Goal: Information Seeking & Learning: Learn about a topic

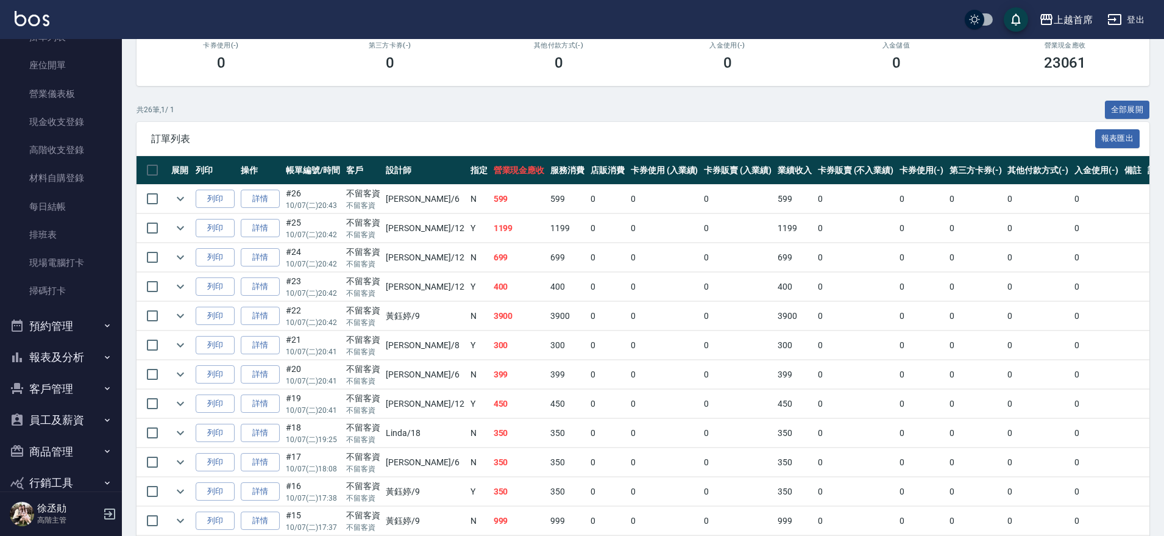
scroll to position [166, 0]
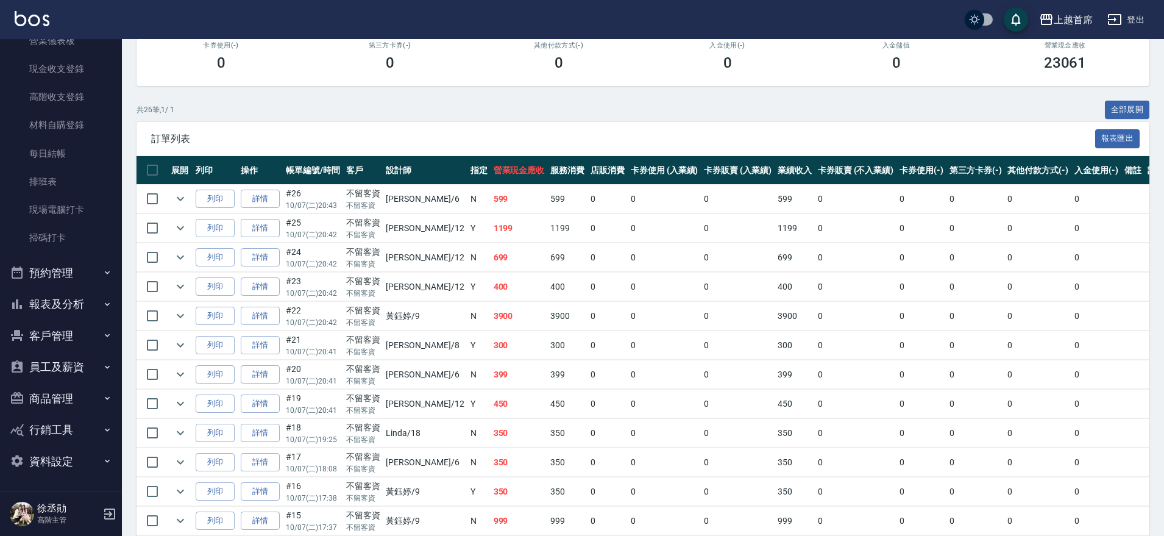
click at [91, 309] on button "報表及分析" at bounding box center [61, 304] width 112 height 32
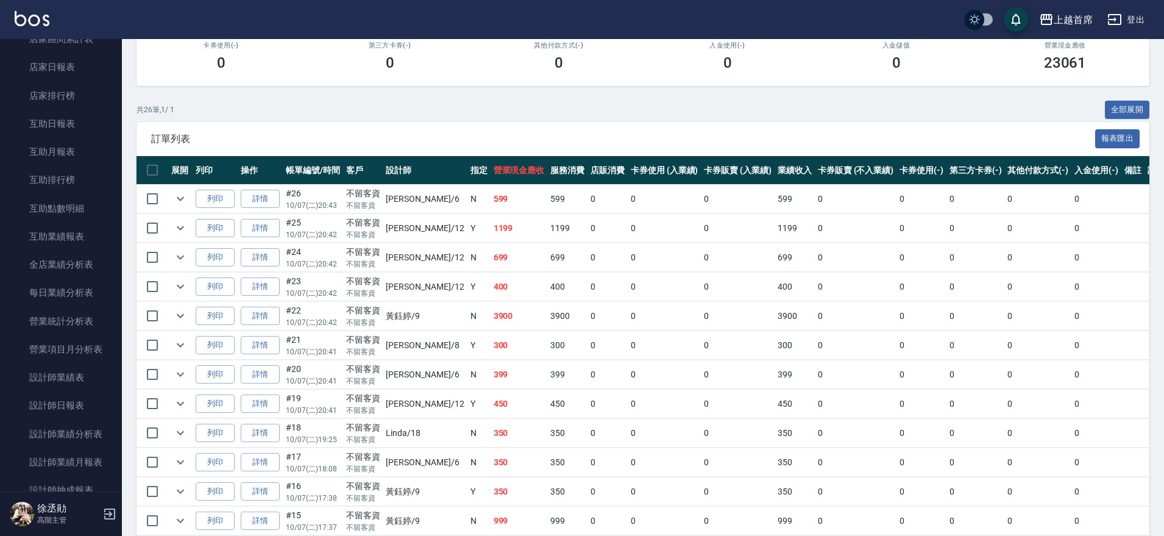
scroll to position [506, 0]
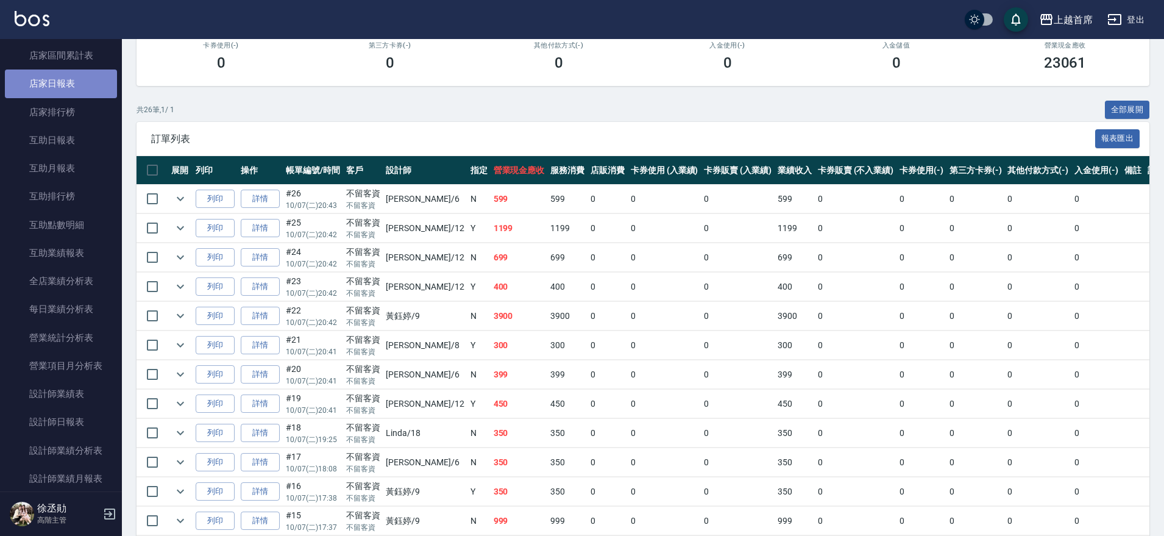
click at [104, 90] on link "店家日報表" at bounding box center [61, 83] width 112 height 28
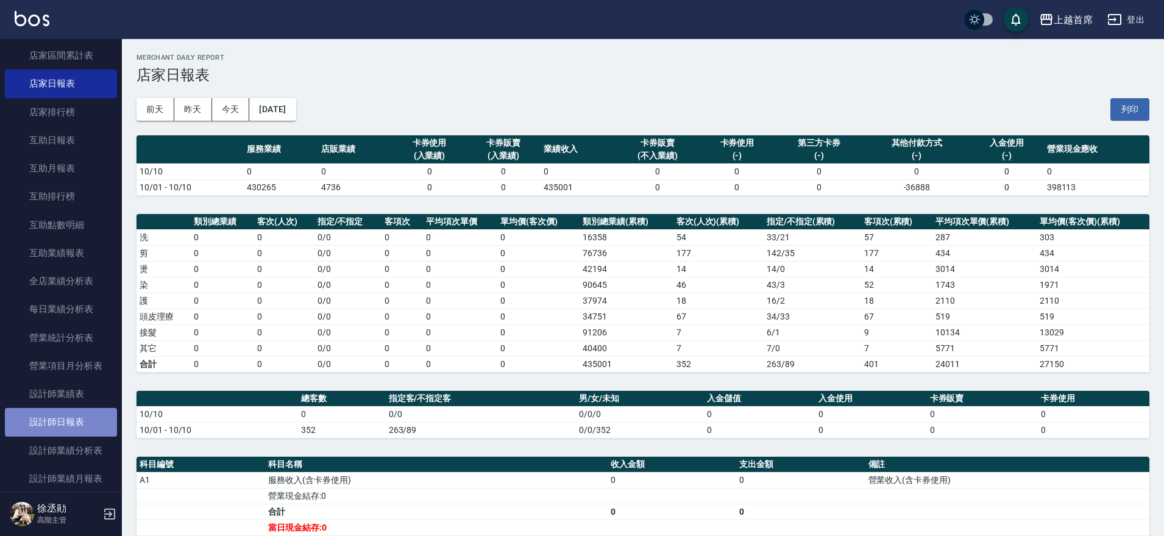
click at [68, 421] on link "設計師日報表" at bounding box center [61, 422] width 112 height 28
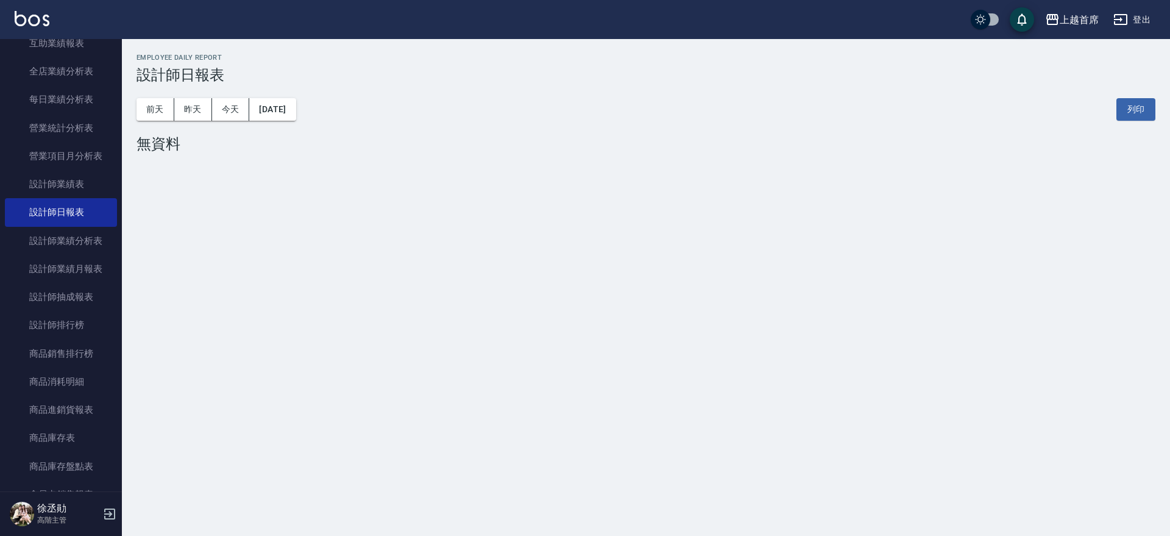
scroll to position [759, 0]
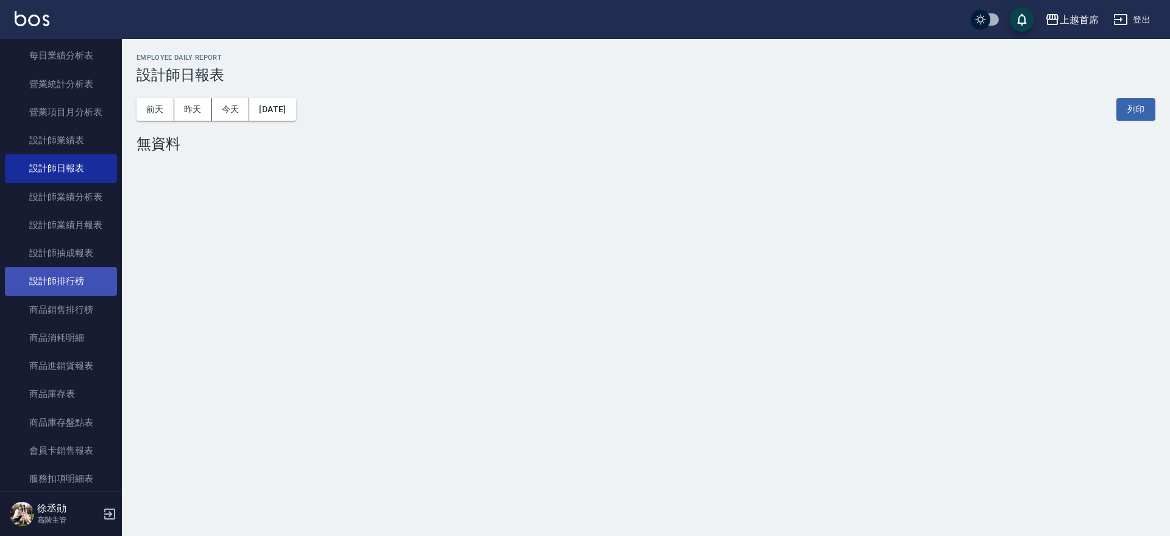
click at [86, 274] on link "設計師排行榜" at bounding box center [61, 281] width 112 height 28
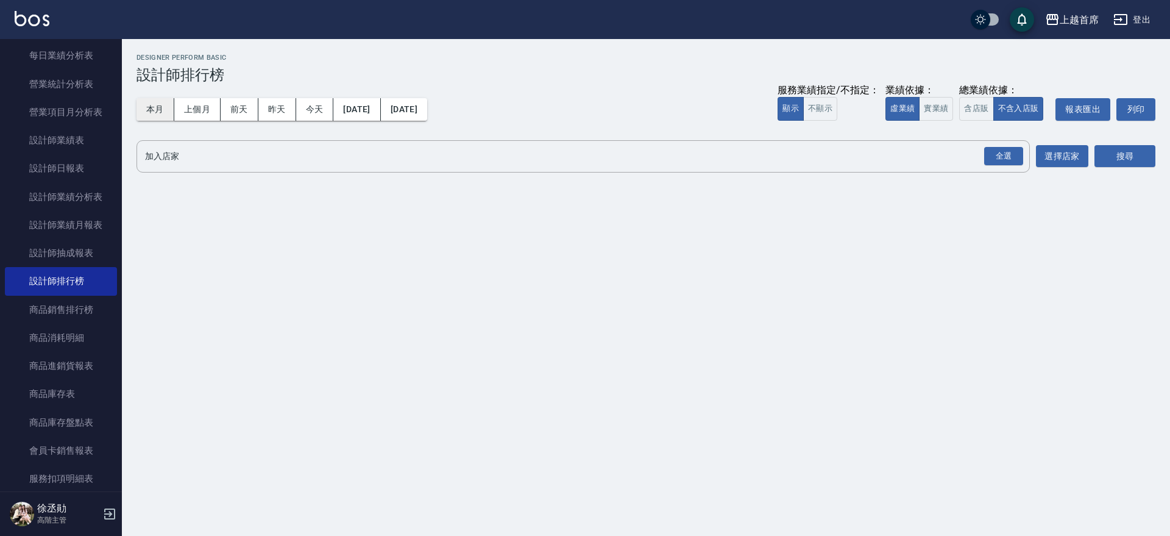
drag, startPoint x: 157, startPoint y: 113, endPoint x: 169, endPoint y: 115, distance: 11.7
click at [158, 115] on button "本月" at bounding box center [155, 109] width 38 height 23
click at [919, 109] on button "實業績" at bounding box center [936, 109] width 34 height 24
drag, startPoint x: 993, startPoint y: 155, endPoint x: 999, endPoint y: 156, distance: 6.1
click at [994, 156] on div "全選" at bounding box center [1003, 156] width 39 height 19
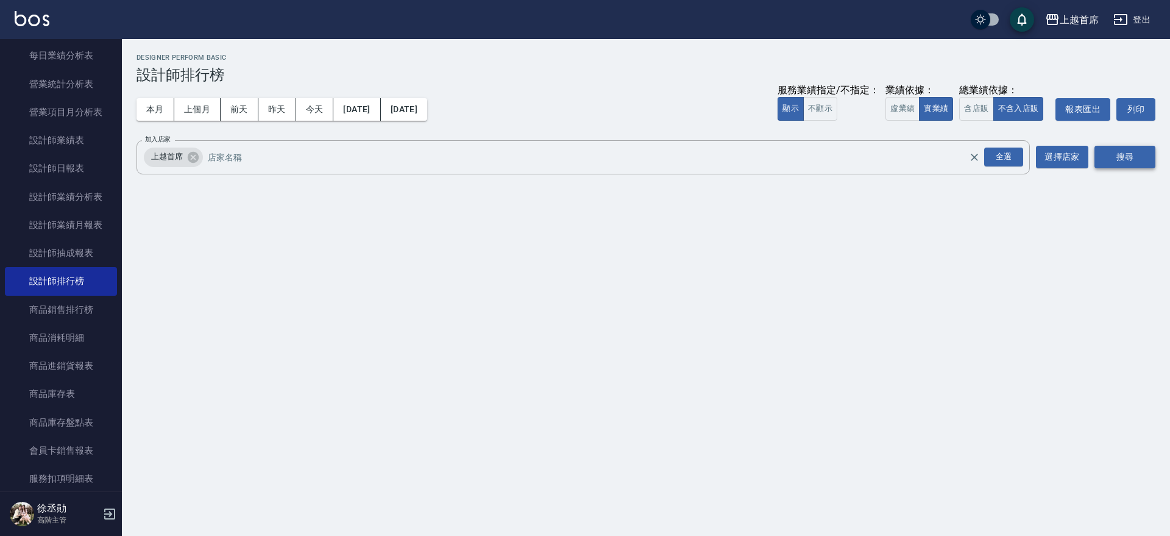
click at [1145, 156] on button "搜尋" at bounding box center [1124, 157] width 61 height 23
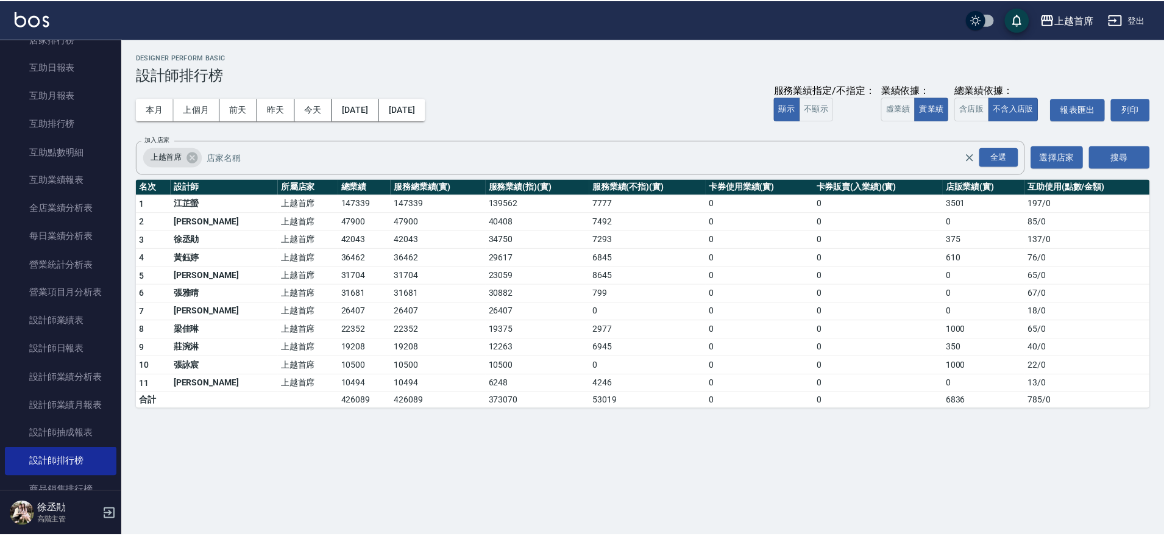
scroll to position [546, 0]
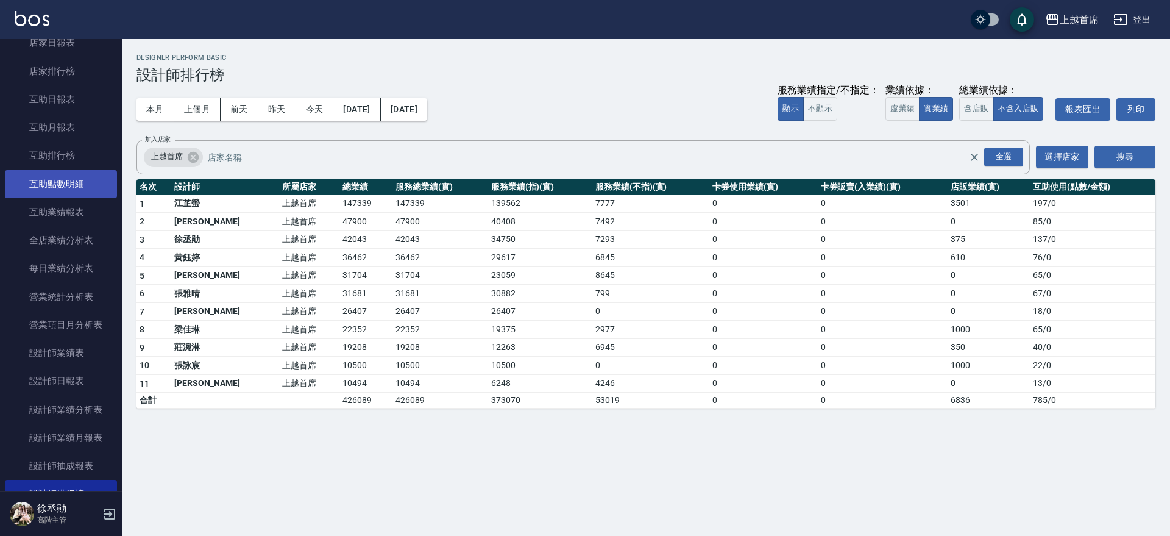
click at [77, 180] on link "互助點數明細" at bounding box center [61, 184] width 112 height 28
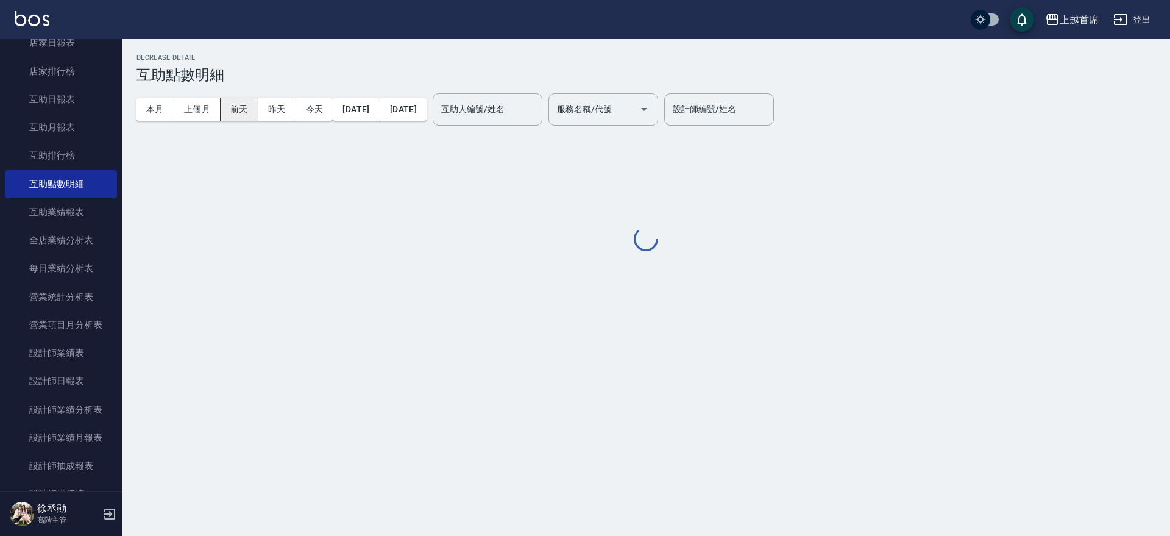
click at [251, 105] on button "前天" at bounding box center [240, 109] width 38 height 23
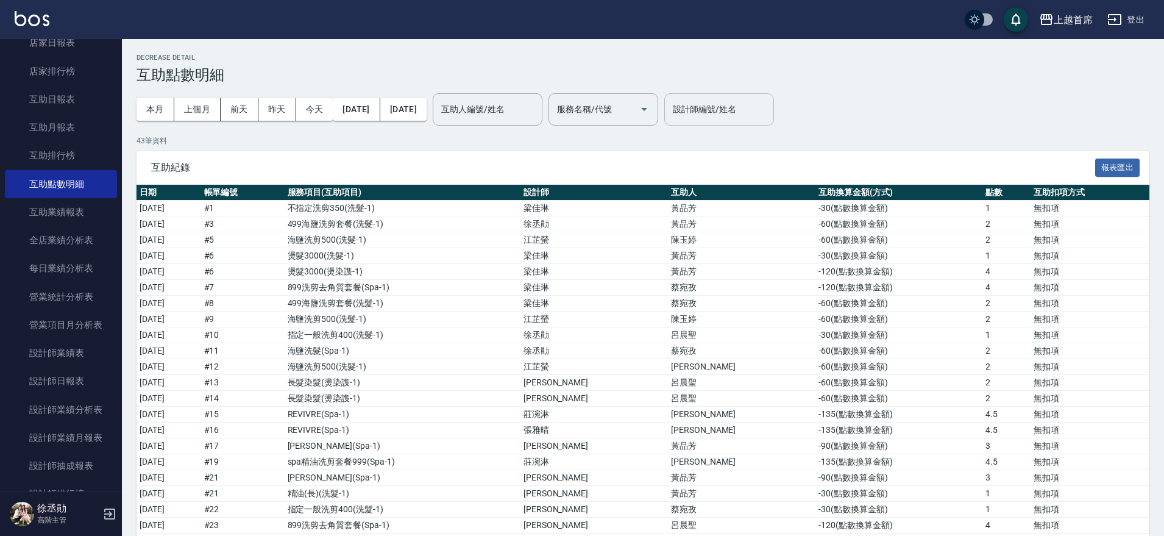
click at [758, 108] on input "設計師編號/姓名" at bounding box center [719, 109] width 99 height 21
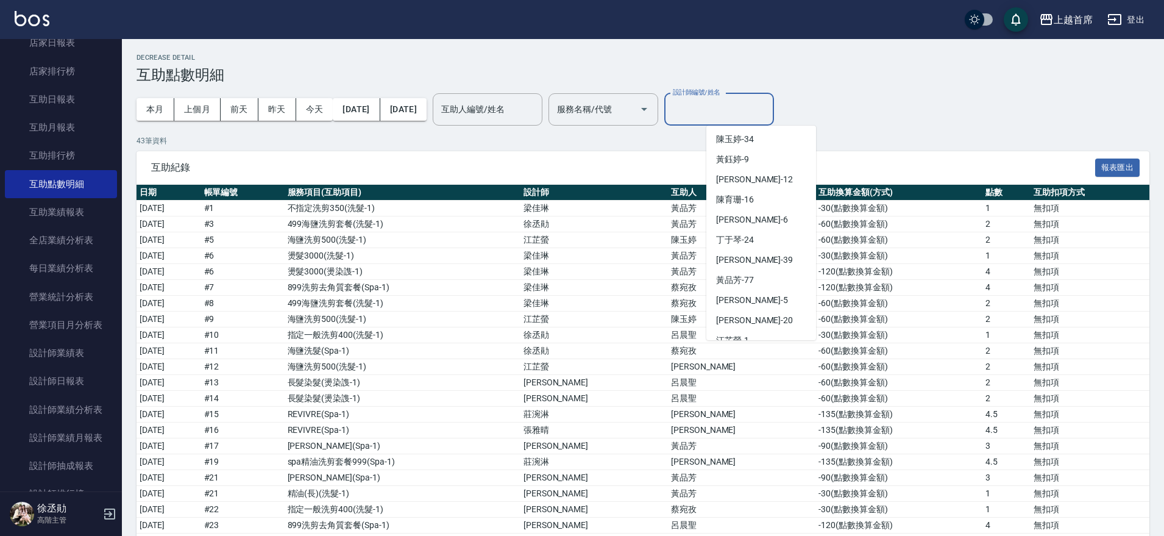
scroll to position [185, 0]
click at [762, 176] on div "[PERSON_NAME] -12" at bounding box center [761, 177] width 110 height 20
type input "[PERSON_NAME]-12"
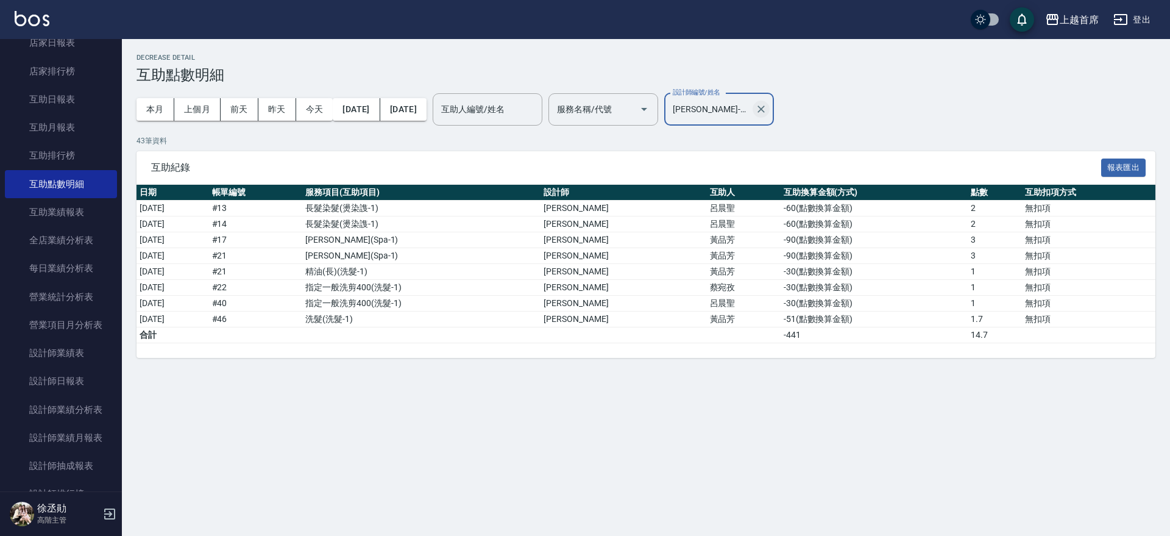
click at [767, 109] on icon "Clear" at bounding box center [761, 109] width 12 height 12
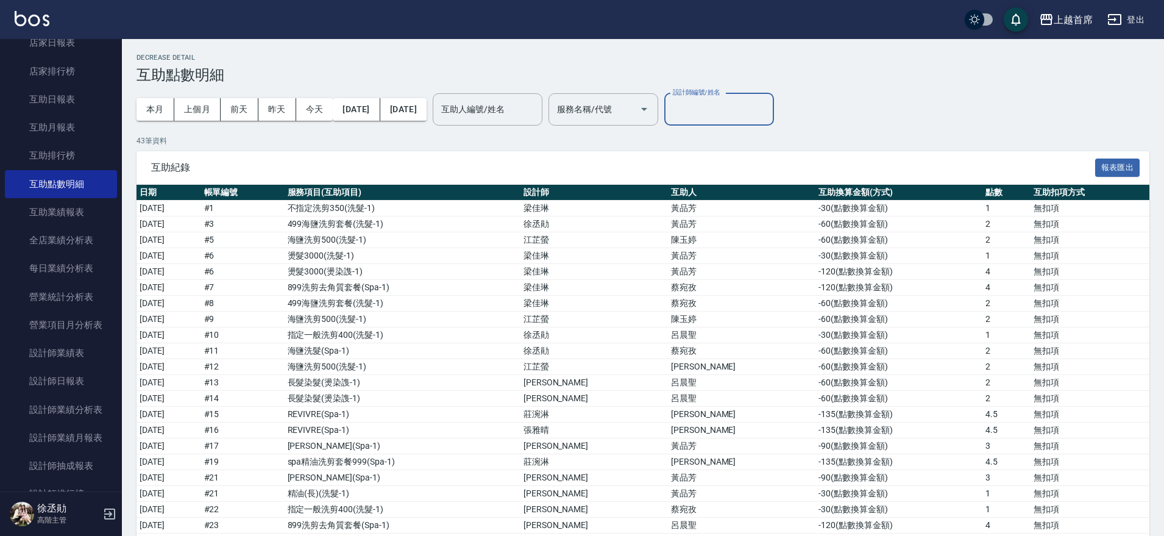
click at [768, 115] on input "設計師編號/姓名" at bounding box center [719, 109] width 99 height 21
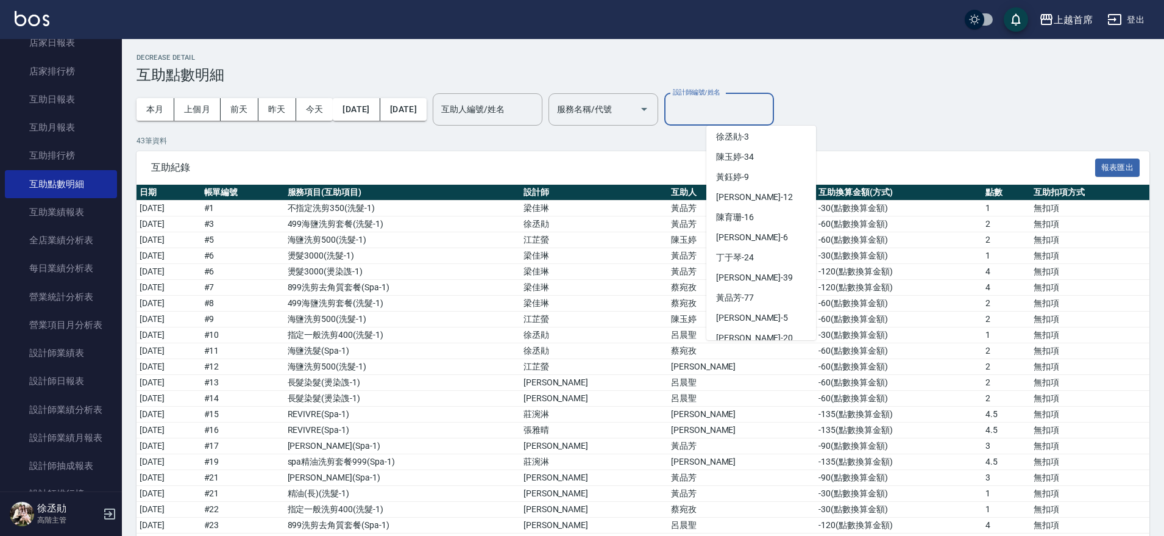
scroll to position [186, 0]
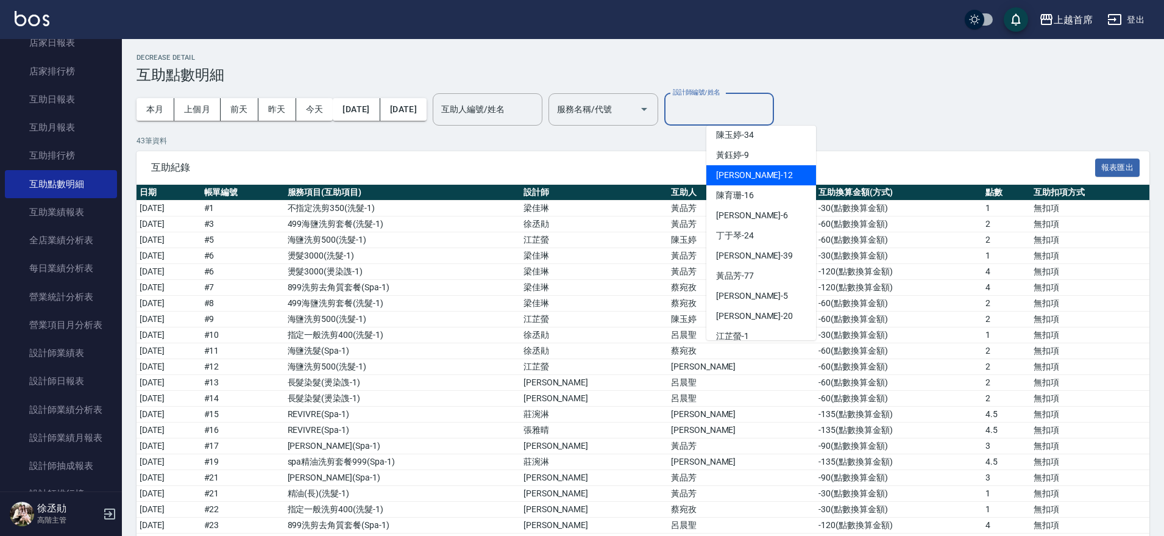
click at [751, 180] on div "[PERSON_NAME] -12" at bounding box center [761, 175] width 110 height 20
type input "[PERSON_NAME]-12"
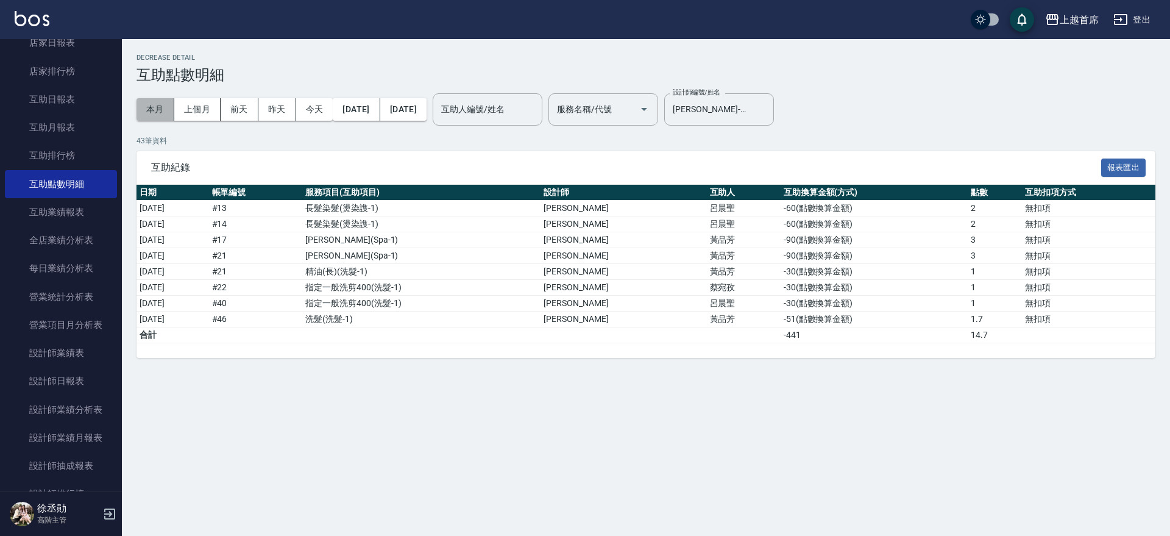
click at [150, 110] on button "本月" at bounding box center [155, 109] width 38 height 23
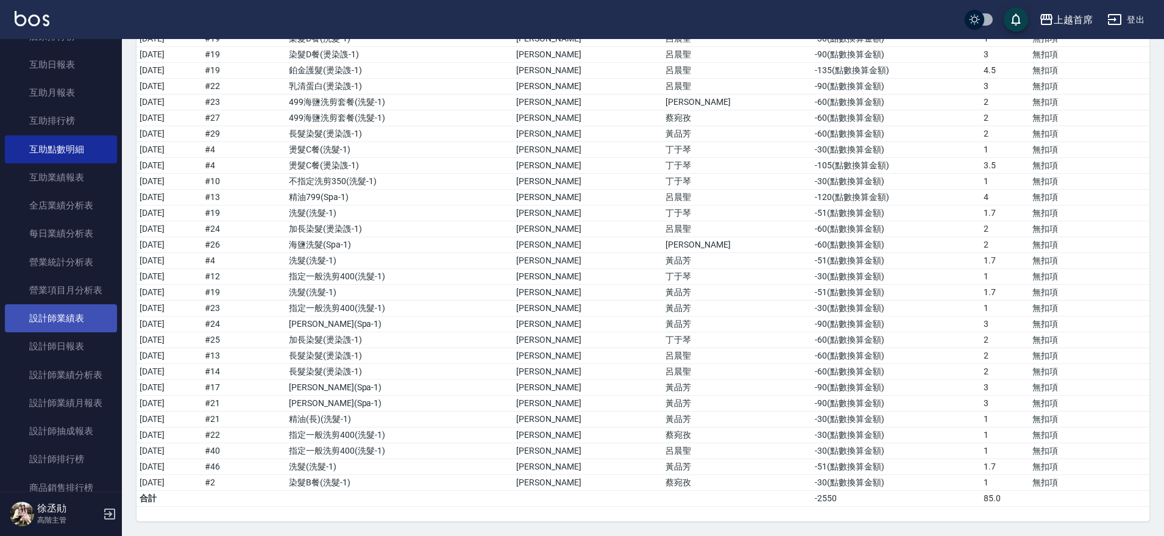
scroll to position [584, 0]
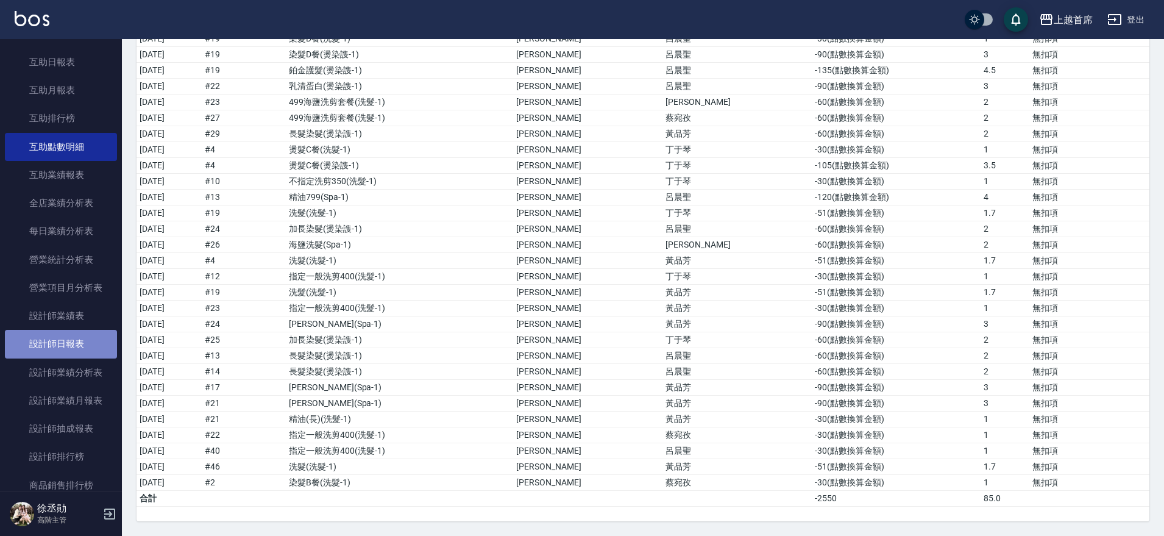
click at [79, 342] on link "設計師日報表" at bounding box center [61, 344] width 112 height 28
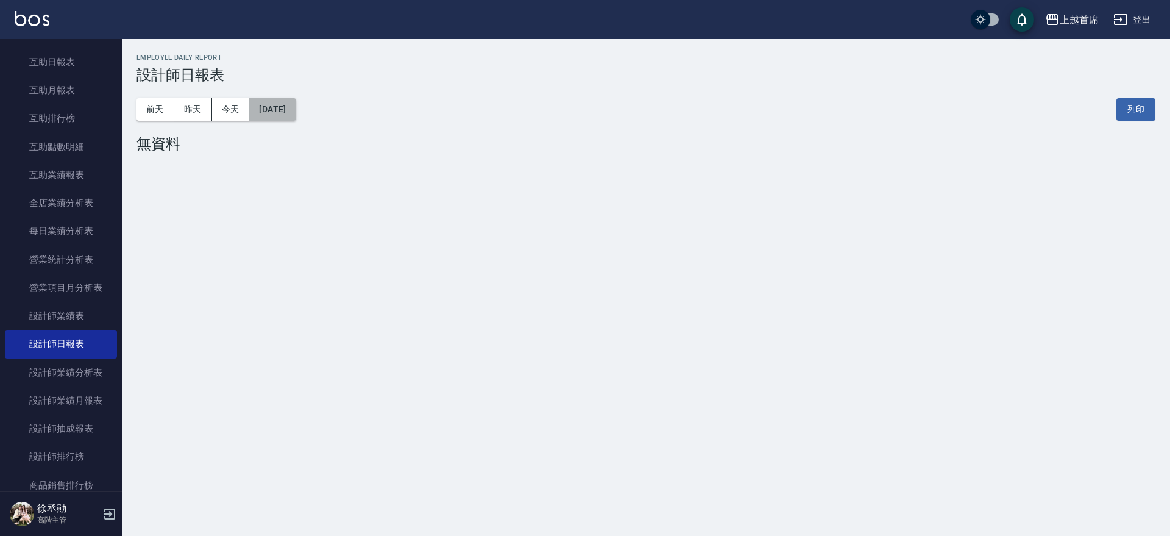
click at [271, 104] on button "[DATE]" at bounding box center [272, 109] width 46 height 23
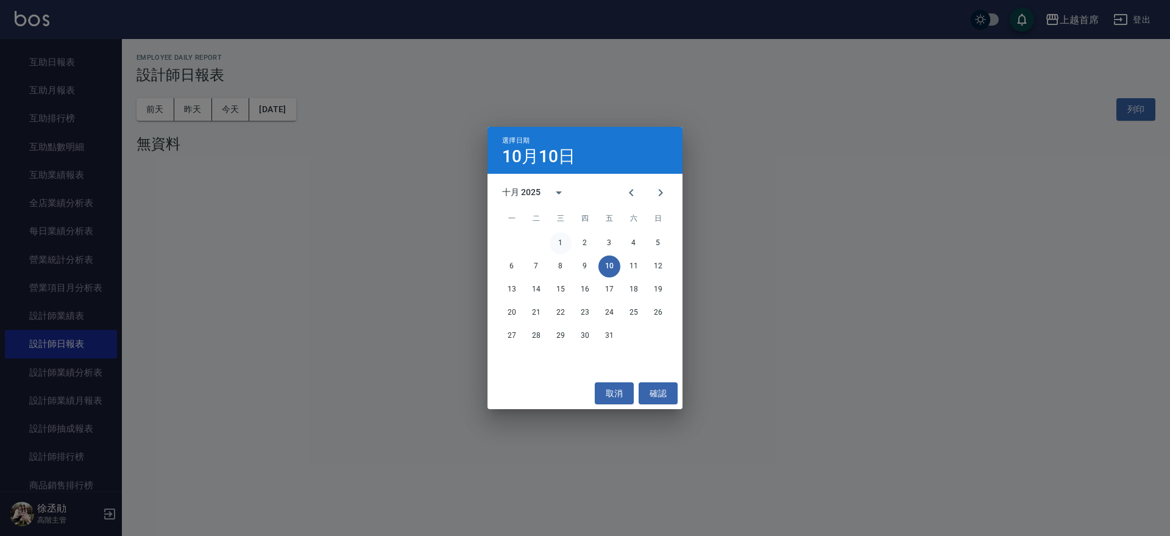
click at [565, 241] on button "1" at bounding box center [561, 243] width 22 height 22
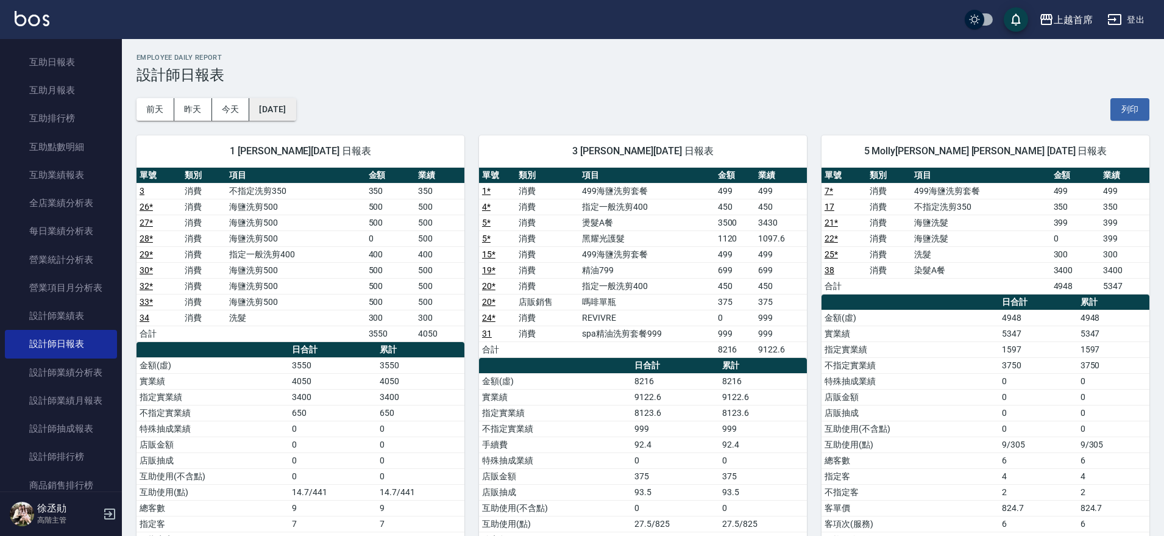
drag, startPoint x: 1169, startPoint y: 420, endPoint x: 304, endPoint y: 104, distance: 921.3
click at [295, 104] on button "[DATE]" at bounding box center [272, 109] width 46 height 23
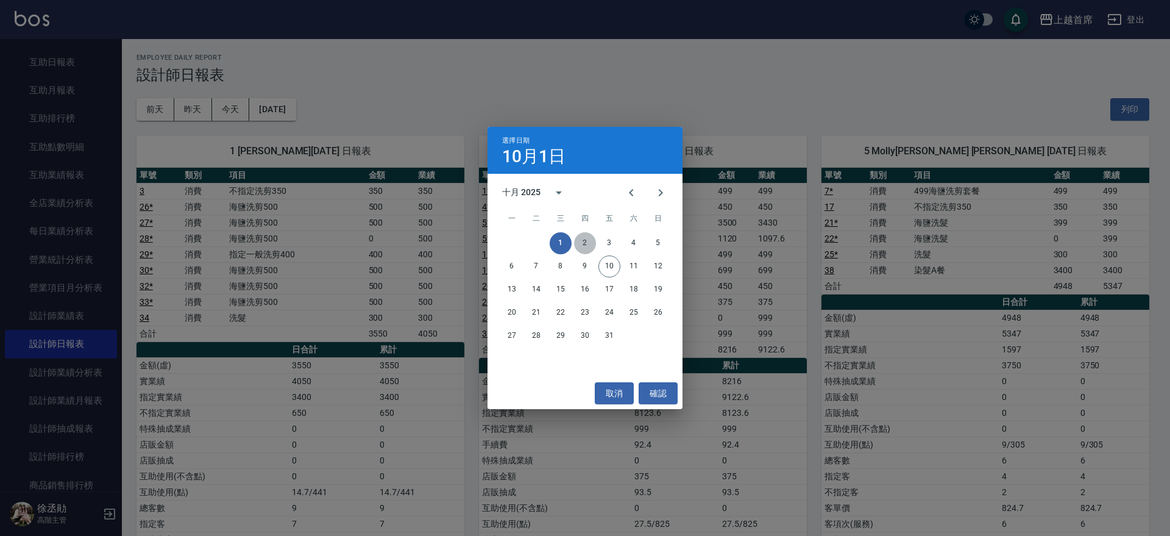
click at [583, 246] on button "2" at bounding box center [585, 243] width 22 height 22
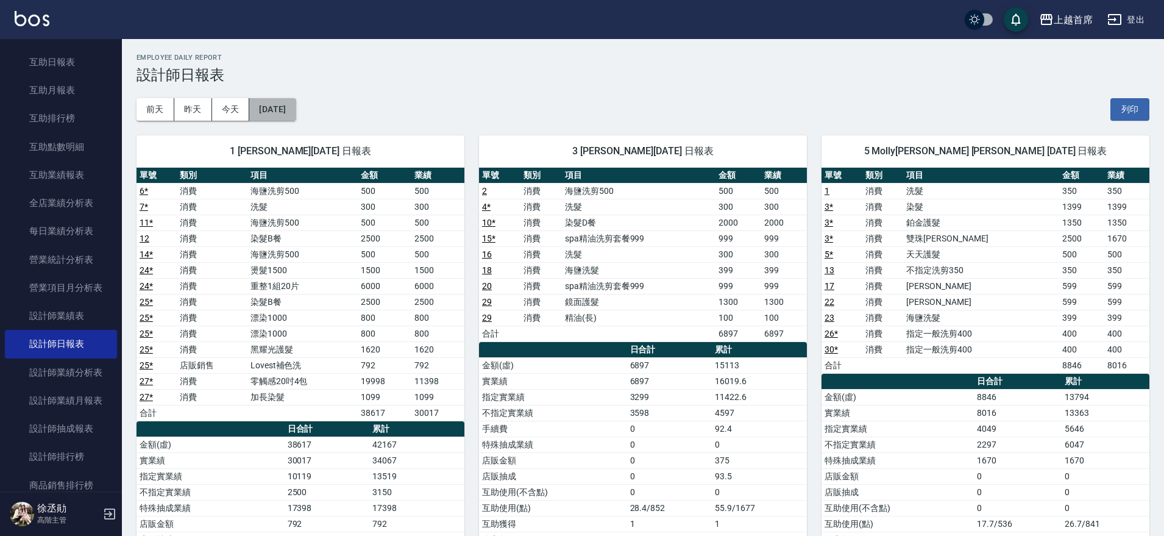
click at [294, 119] on button "[DATE]" at bounding box center [272, 109] width 46 height 23
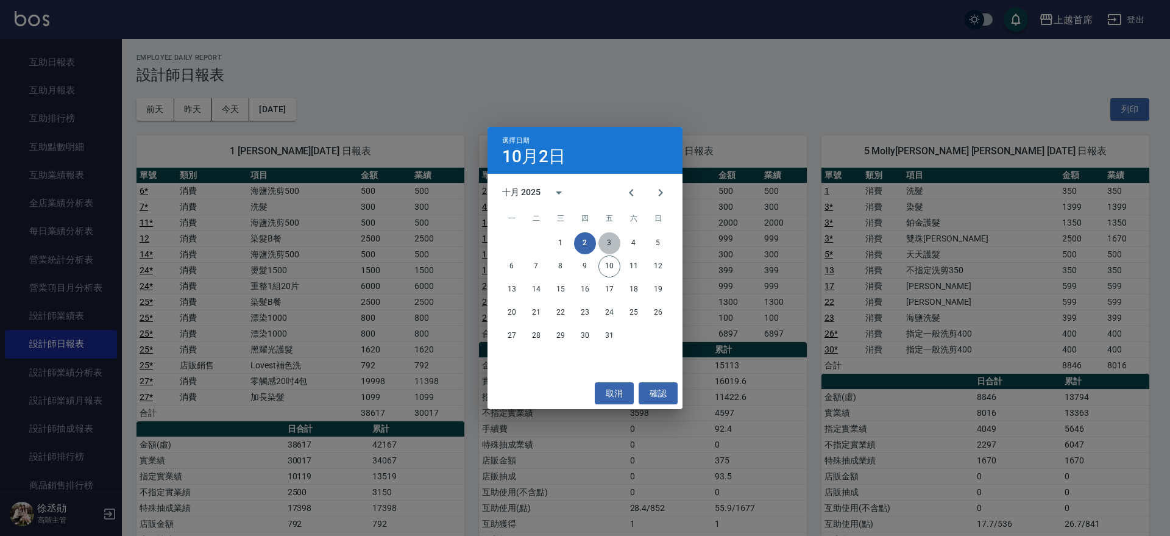
click at [610, 246] on button "3" at bounding box center [609, 243] width 22 height 22
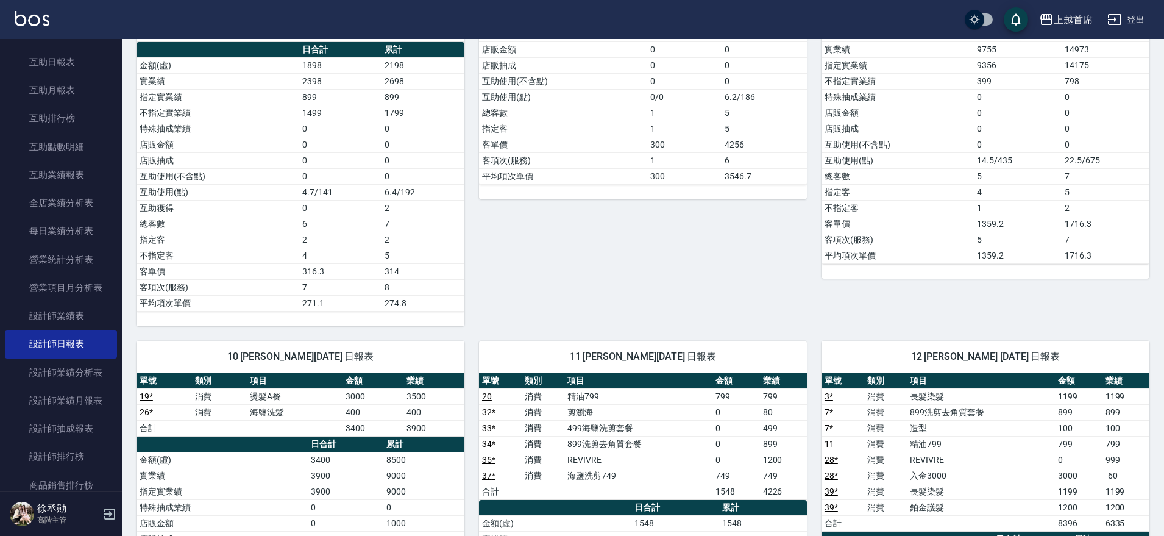
scroll to position [854, 0]
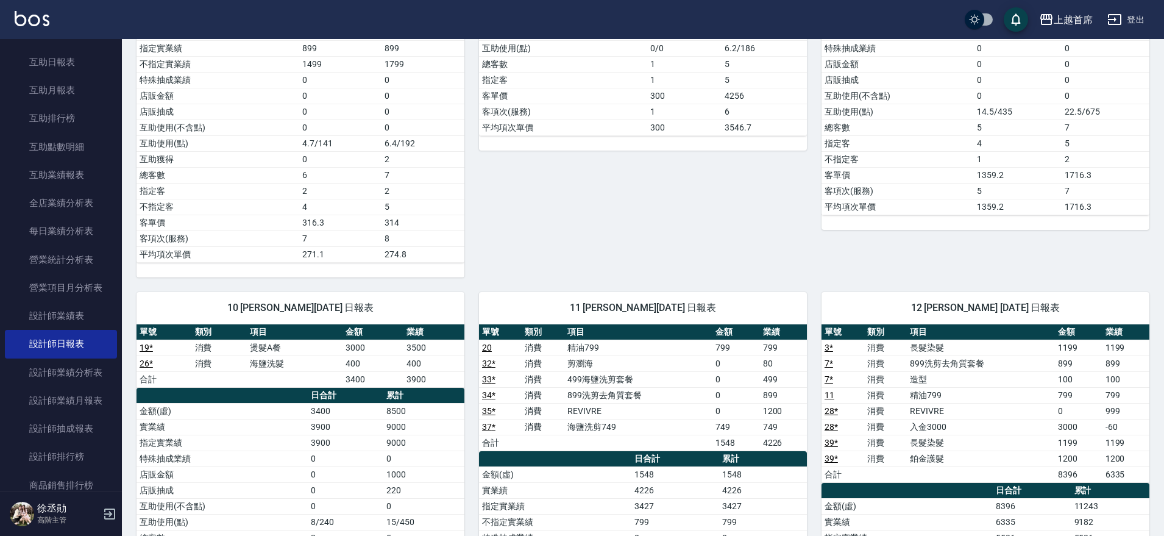
drag, startPoint x: 1166, startPoint y: 129, endPoint x: 813, endPoint y: 232, distance: 367.6
click at [813, 230] on div "9 [PERSON_NAME][DATE] 日報表 單號 類別 項目 金額 業績 17 * 消費 spa精油洗剪套餐999 949 949 22 * 消費 染…" at bounding box center [978, 40] width 342 height 473
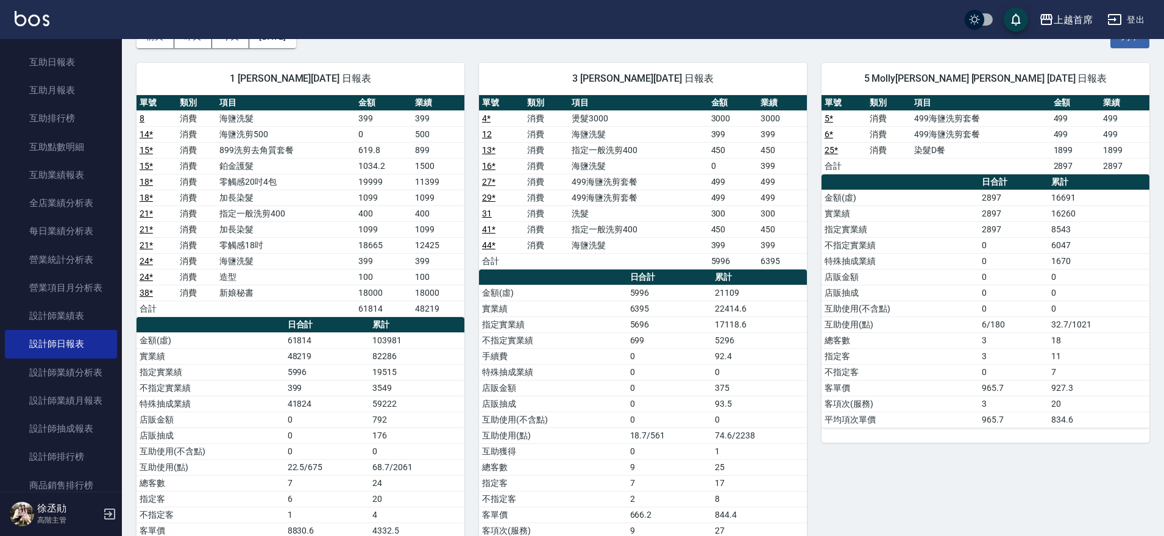
scroll to position [69, 0]
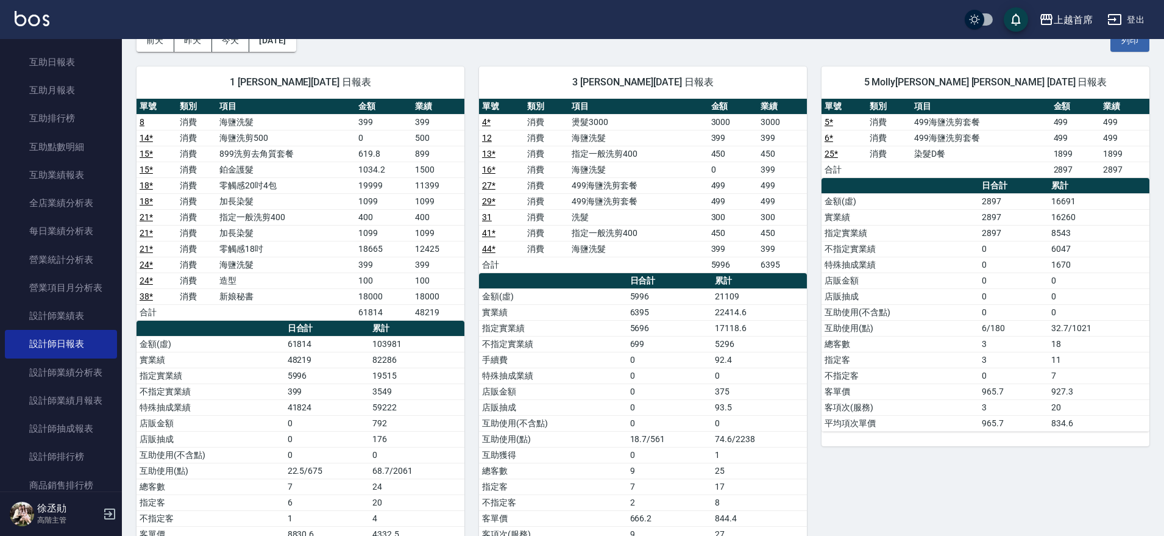
drag, startPoint x: 1160, startPoint y: 174, endPoint x: 1166, endPoint y: 154, distance: 21.0
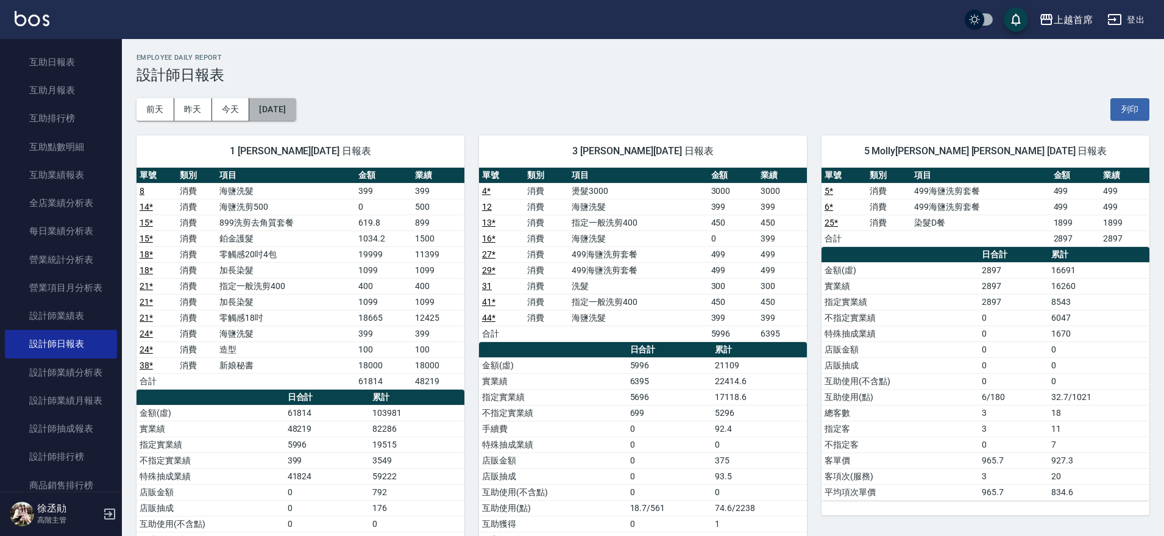
click at [283, 98] on button "[DATE]" at bounding box center [272, 109] width 46 height 23
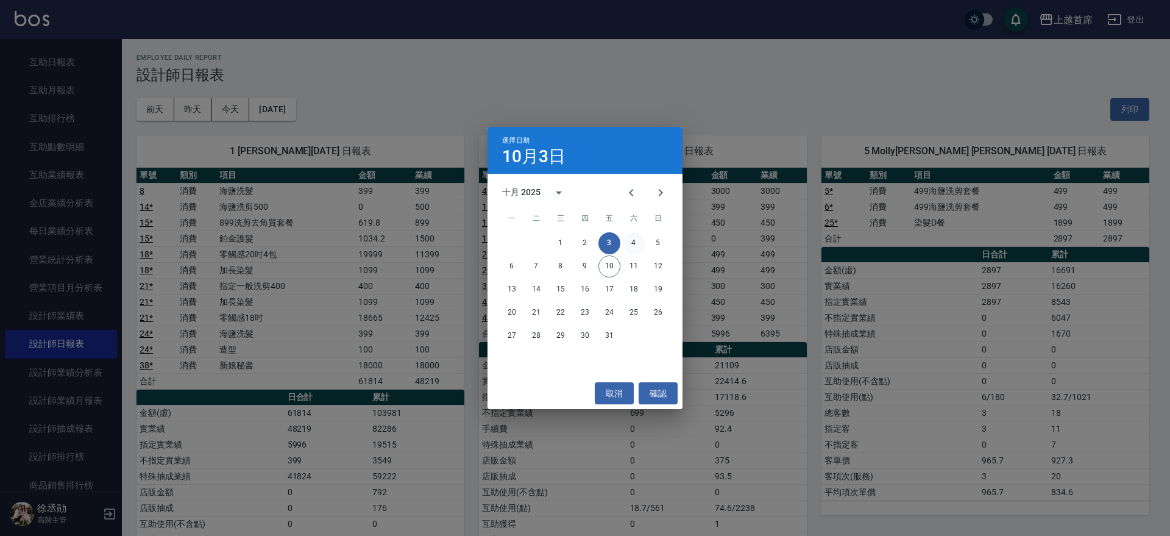
click at [631, 246] on button "4" at bounding box center [634, 243] width 22 height 22
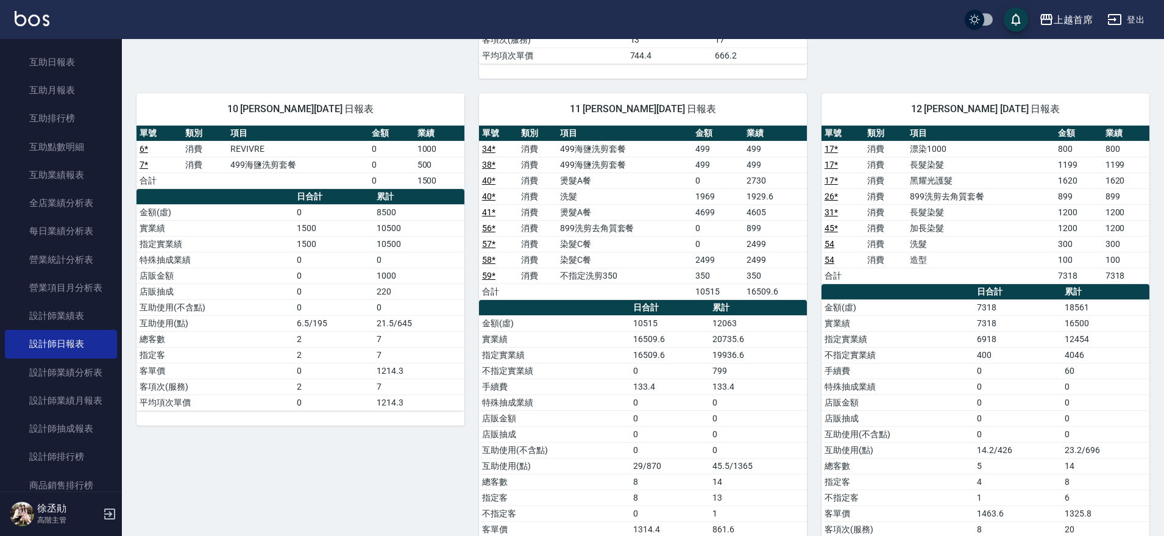
scroll to position [1141, 0]
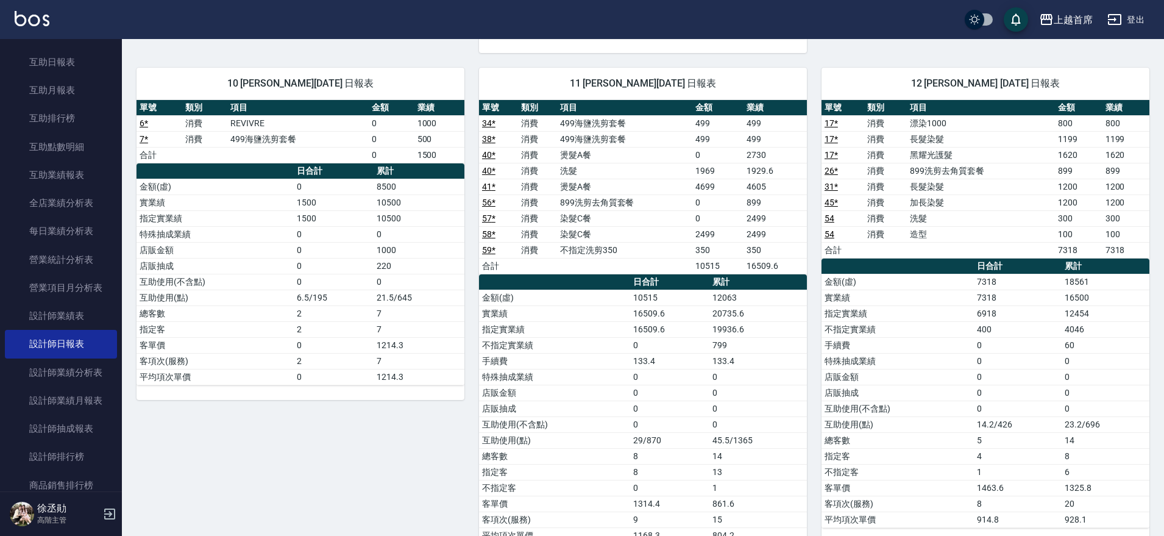
drag, startPoint x: 1169, startPoint y: 387, endPoint x: 1152, endPoint y: 451, distance: 66.2
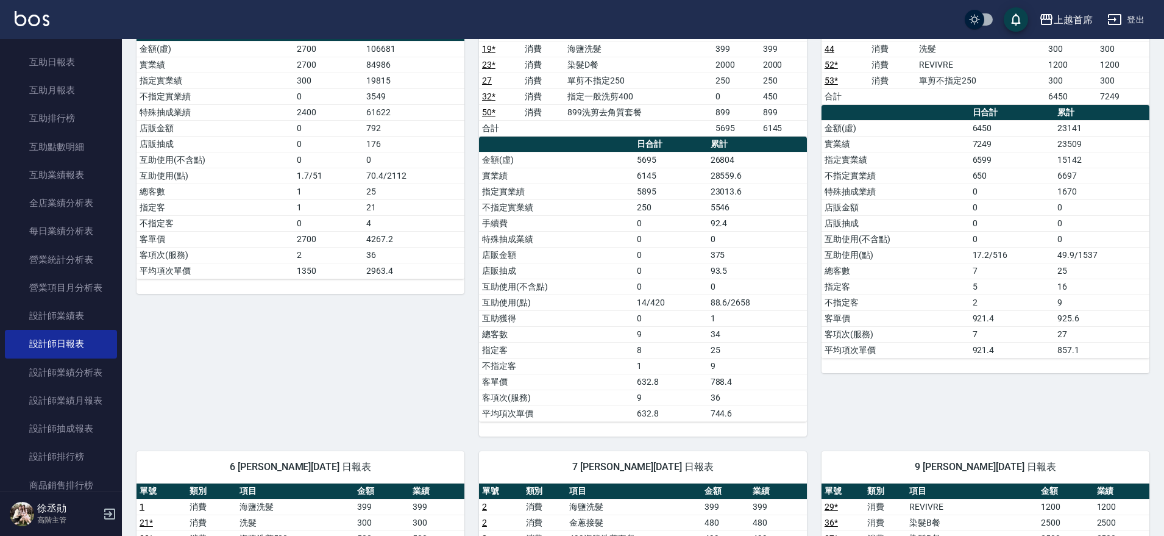
scroll to position [0, 0]
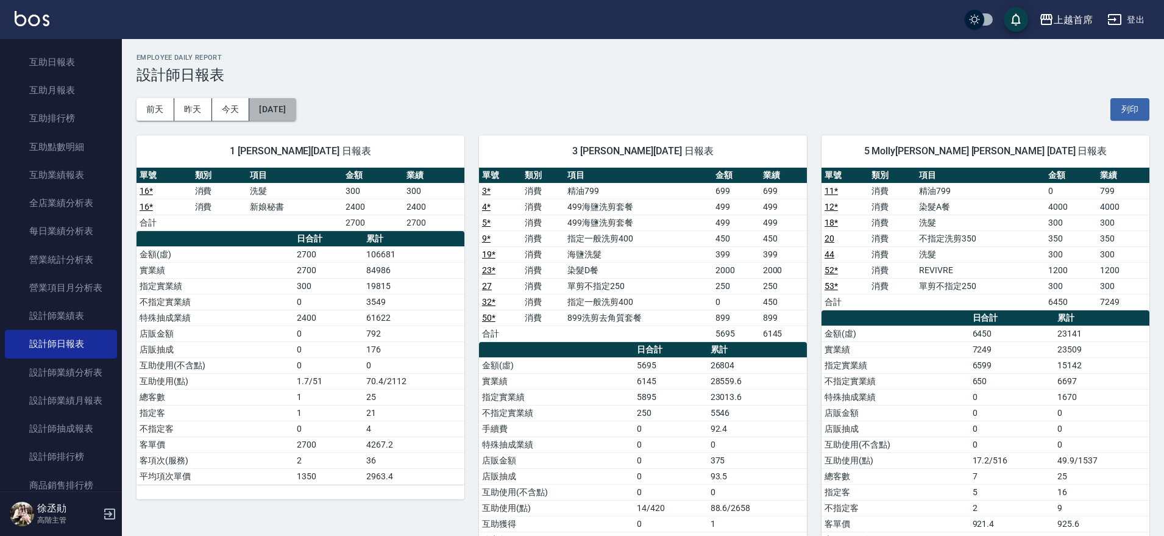
click at [284, 108] on button "[DATE]" at bounding box center [272, 109] width 46 height 23
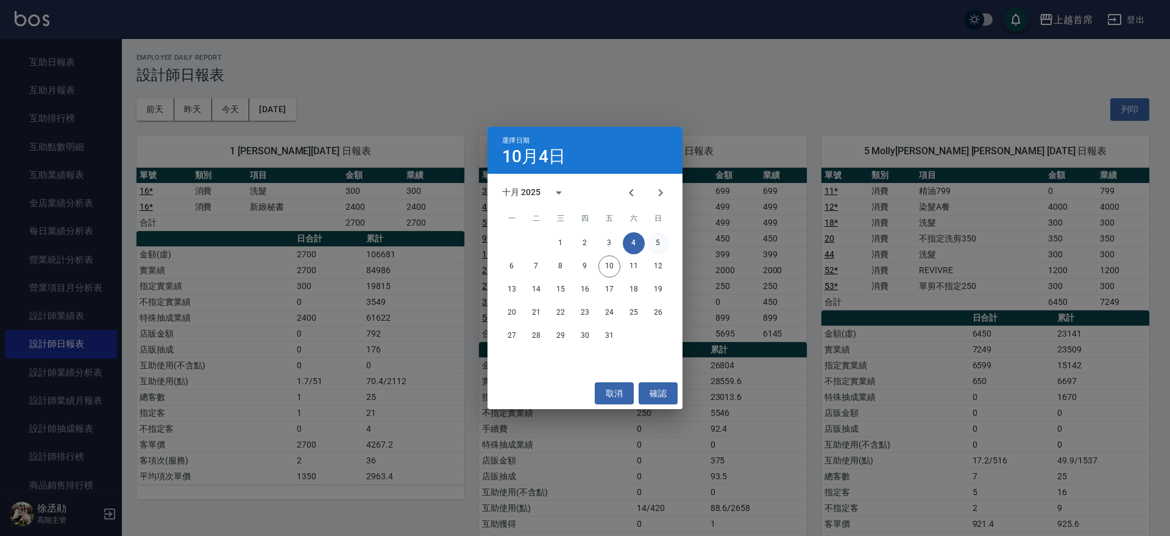
click at [659, 245] on button "5" at bounding box center [658, 243] width 22 height 22
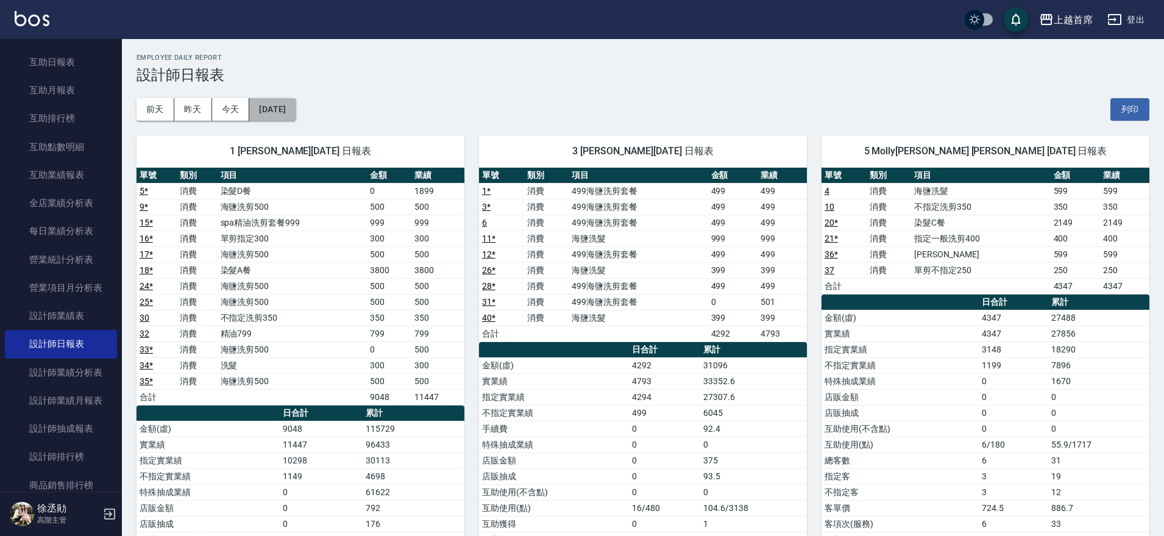
click at [279, 111] on button "[DATE]" at bounding box center [272, 109] width 46 height 23
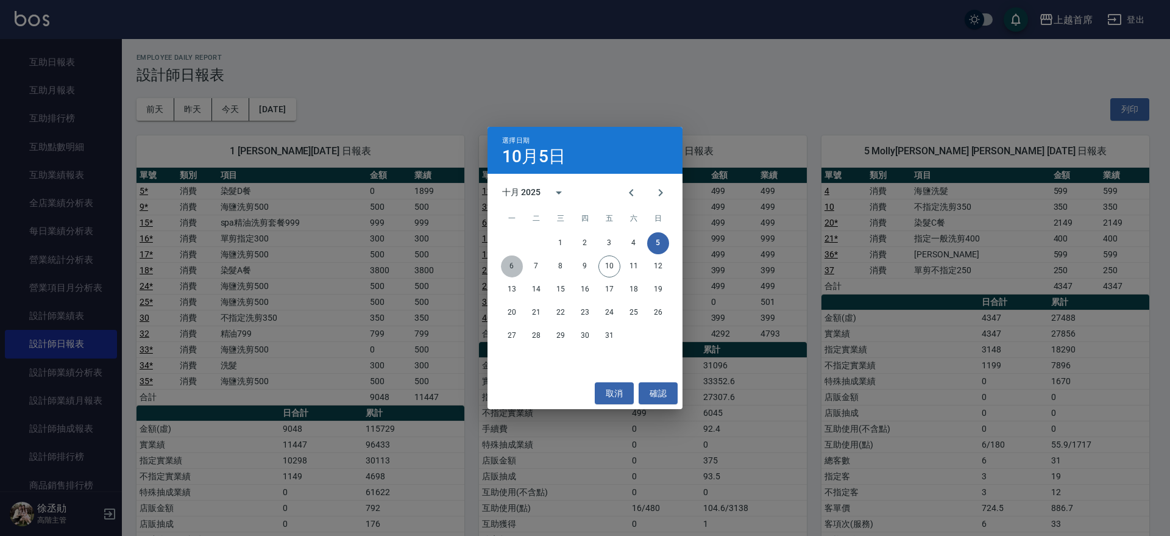
click at [504, 269] on button "6" at bounding box center [512, 266] width 22 height 22
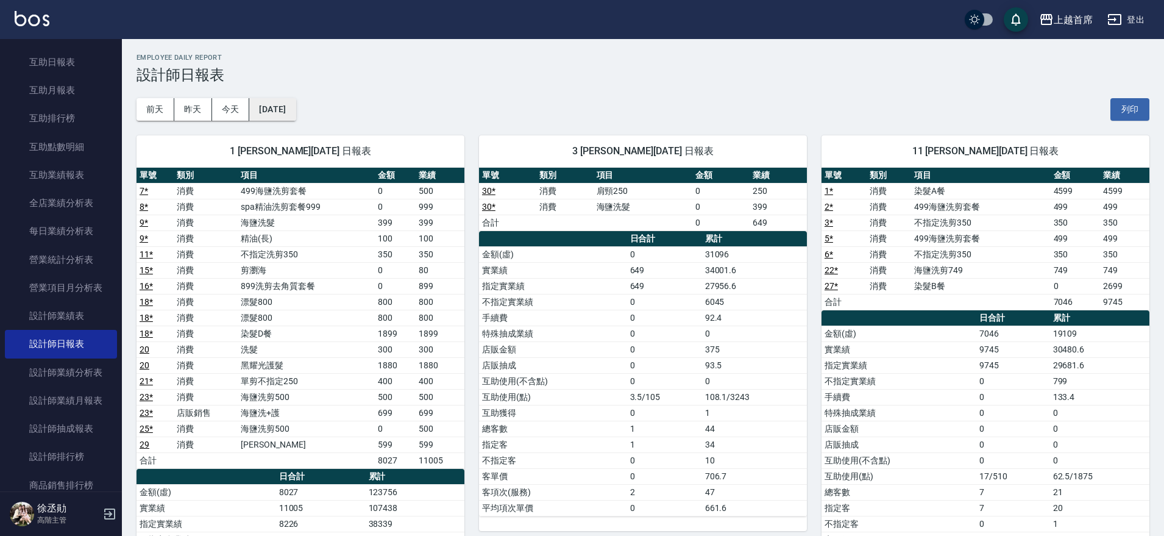
click at [295, 111] on button "[DATE]" at bounding box center [272, 109] width 46 height 23
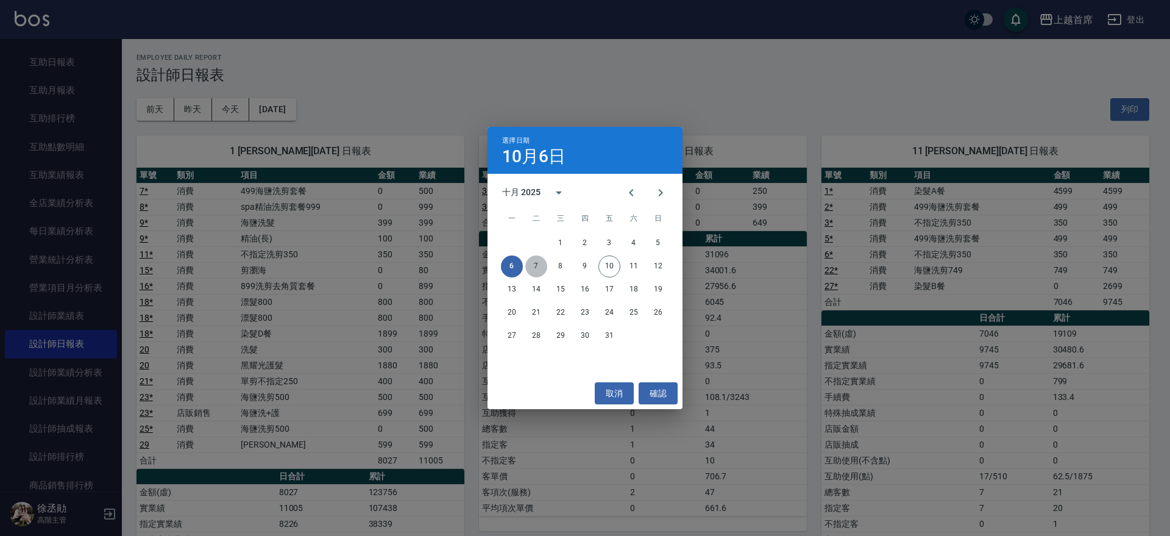
click at [537, 266] on button "7" at bounding box center [536, 266] width 22 height 22
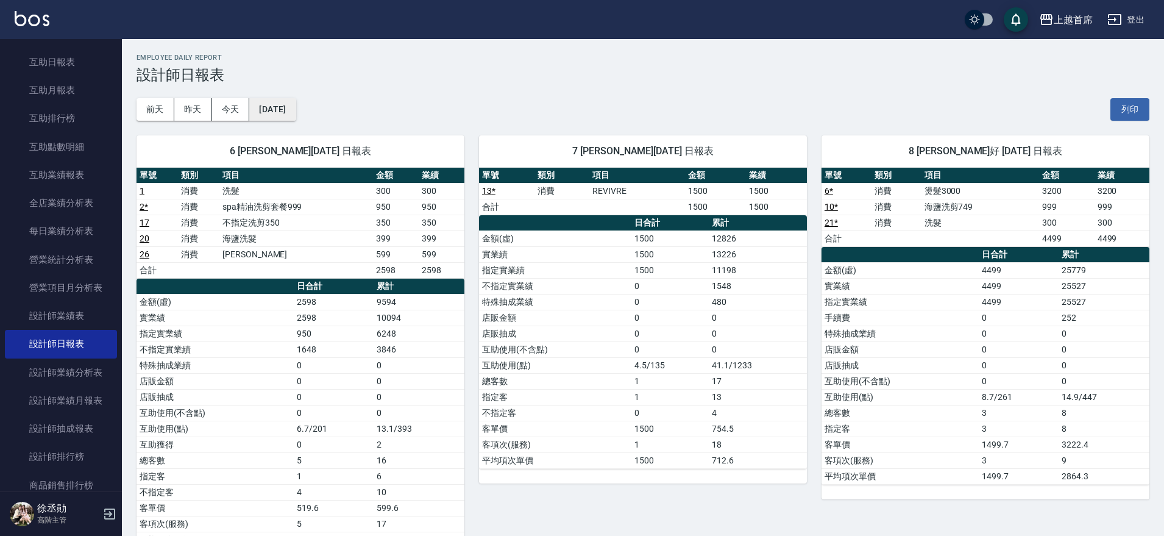
click at [295, 108] on button "[DATE]" at bounding box center [272, 109] width 46 height 23
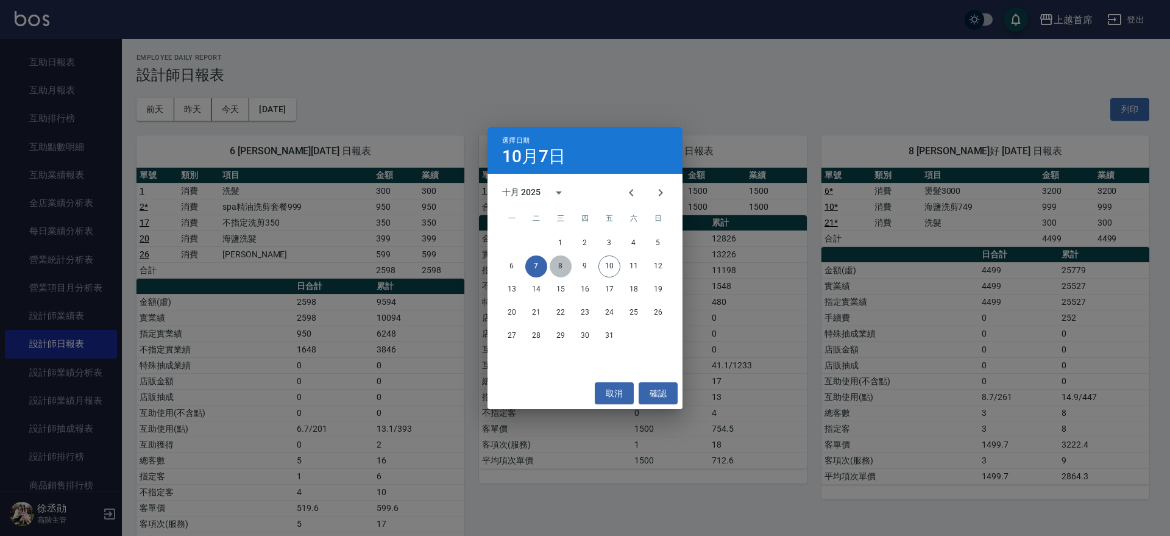
click at [558, 264] on button "8" at bounding box center [561, 266] width 22 height 22
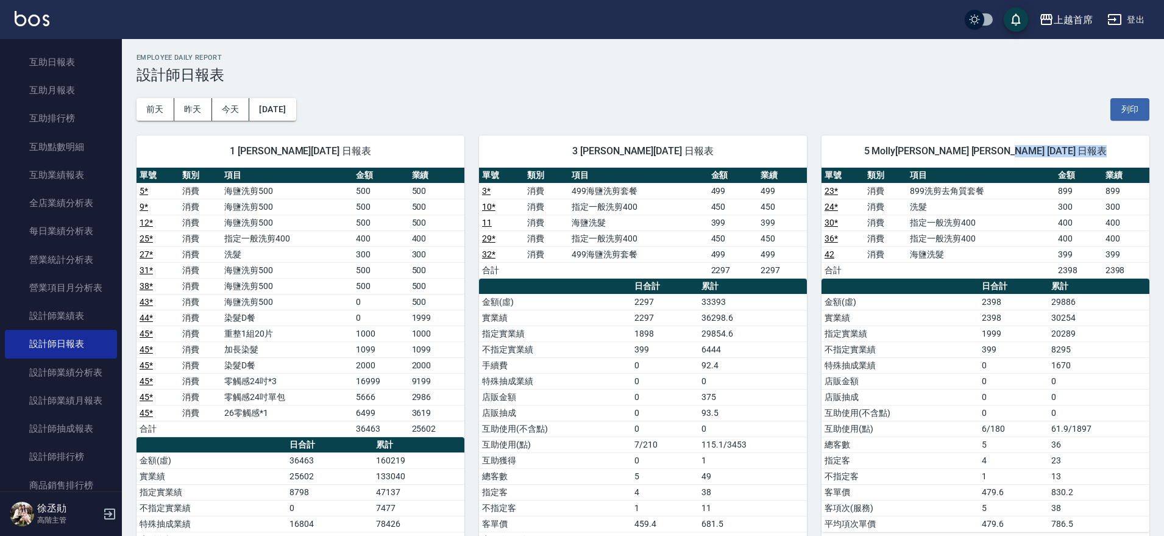
drag, startPoint x: 1163, startPoint y: 158, endPoint x: 1169, endPoint y: 259, distance: 100.7
click at [291, 102] on button "[DATE]" at bounding box center [272, 109] width 46 height 23
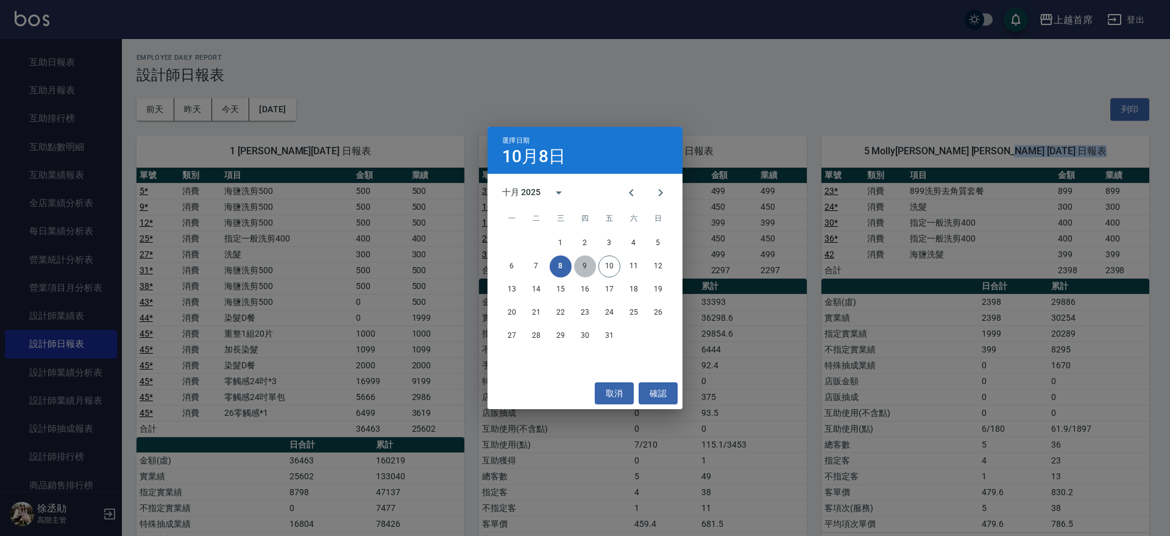
click at [584, 268] on button "9" at bounding box center [585, 266] width 22 height 22
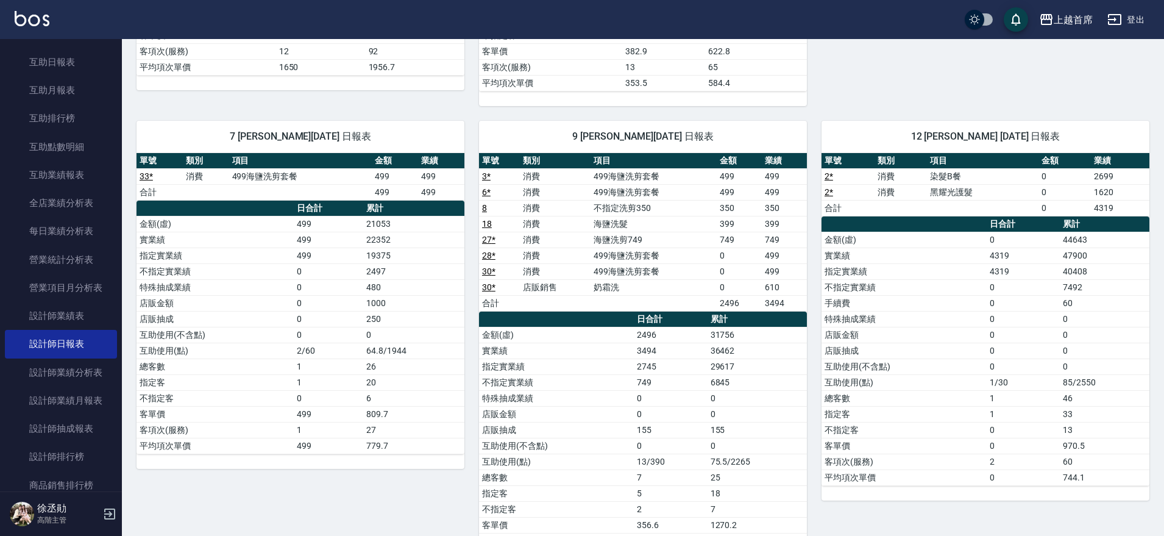
scroll to position [604, 0]
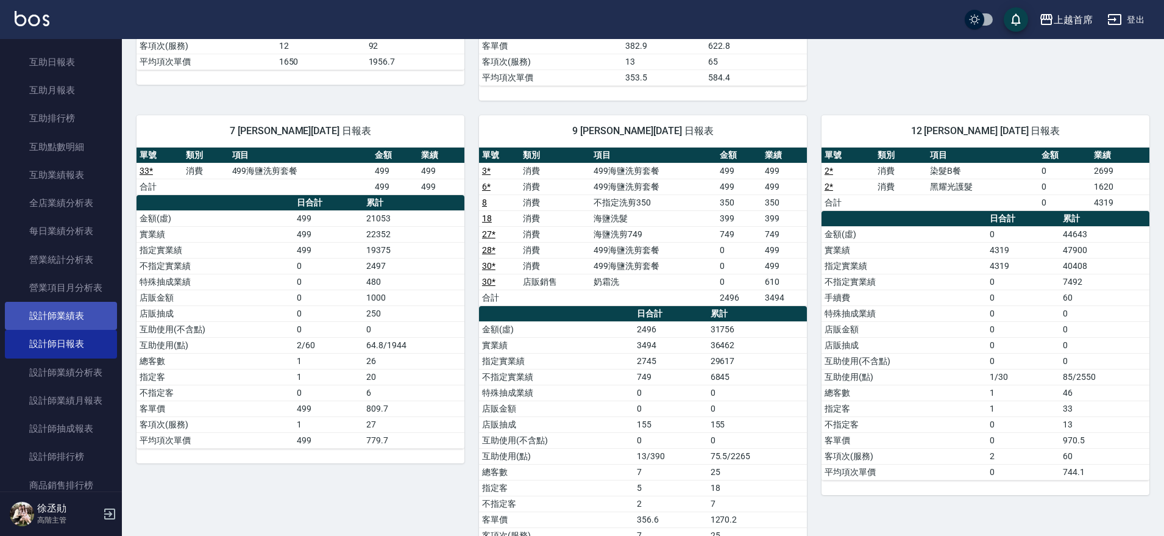
click at [75, 314] on link "設計師業績表" at bounding box center [61, 316] width 112 height 28
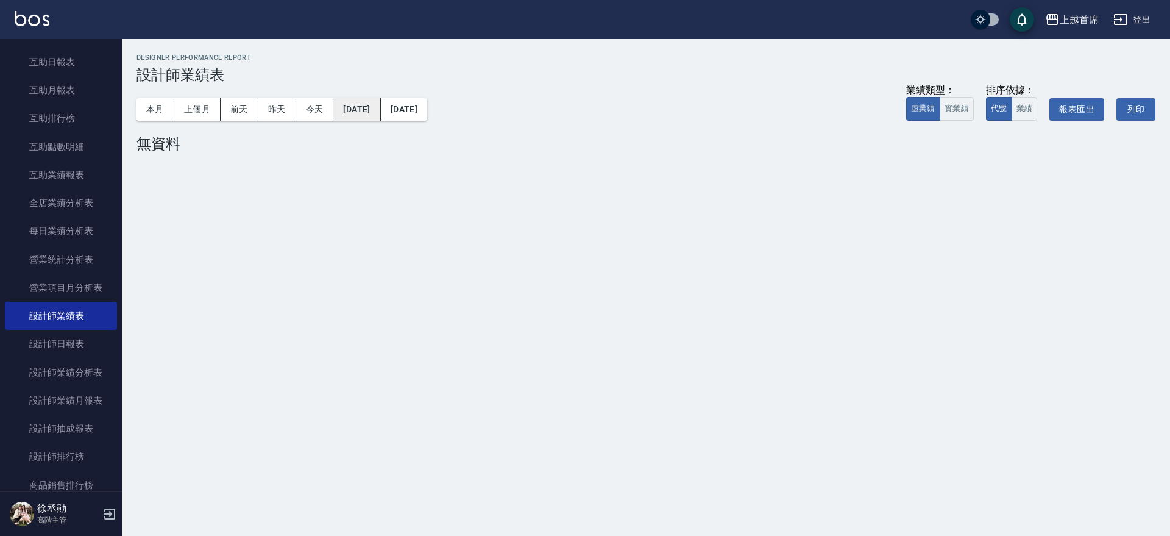
click at [380, 111] on button "[DATE]" at bounding box center [356, 109] width 47 height 23
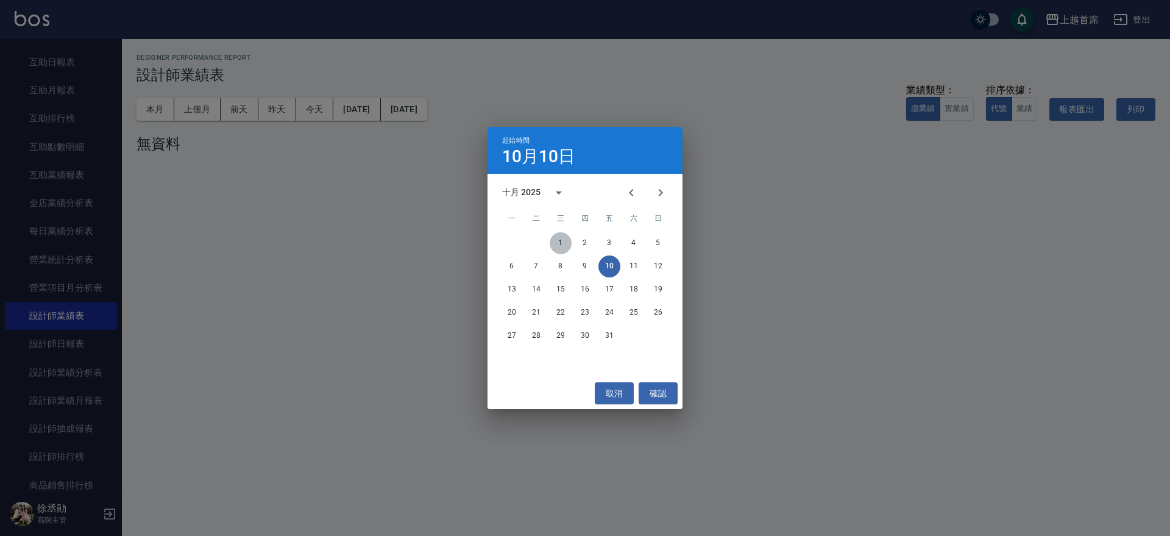
click at [563, 243] on button "1" at bounding box center [561, 243] width 22 height 22
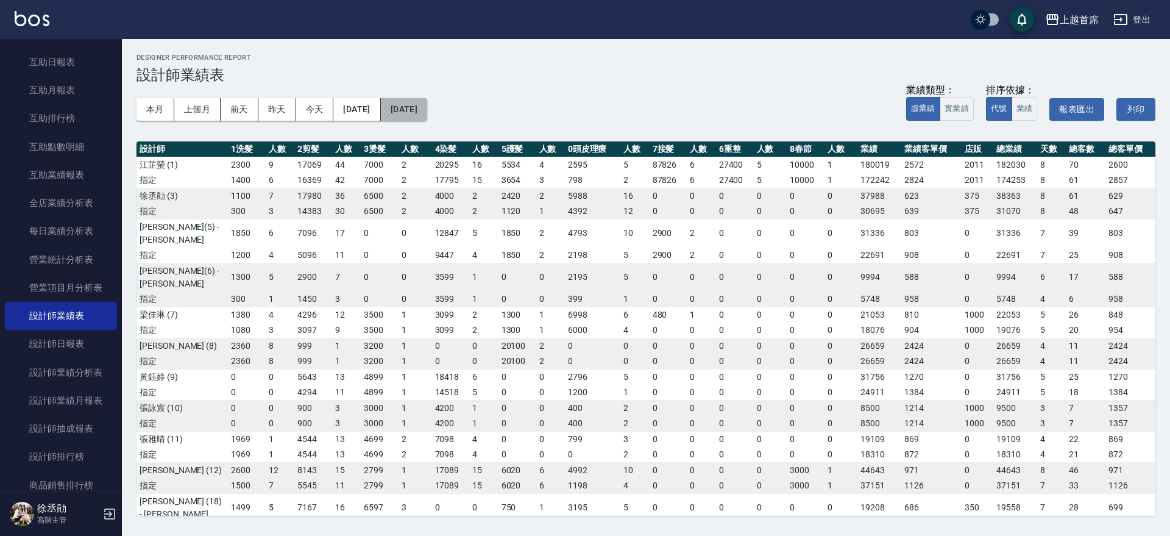
click at [427, 108] on button "[DATE]" at bounding box center [404, 109] width 46 height 23
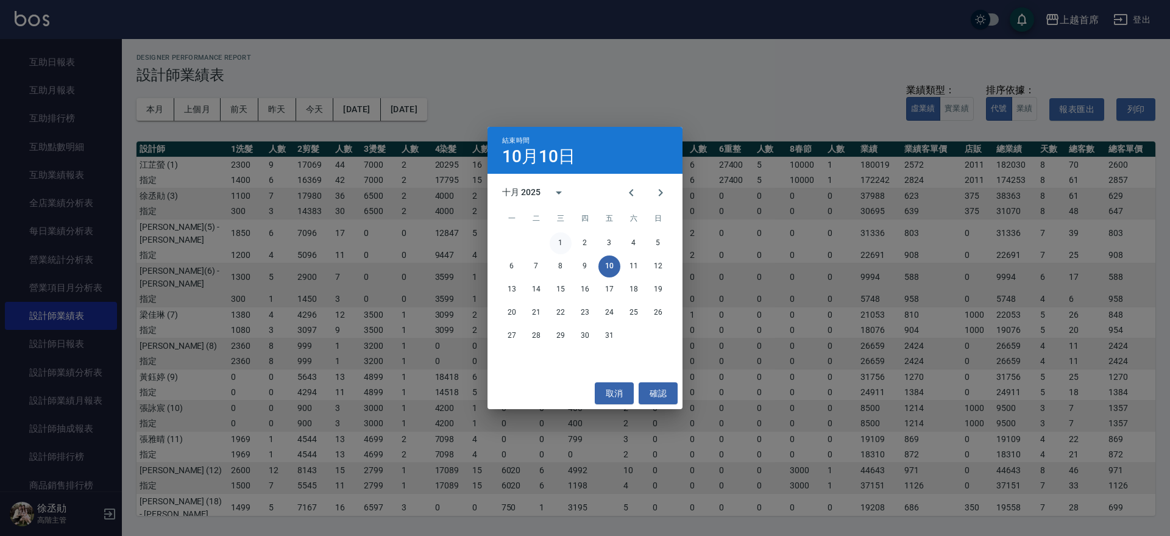
click at [564, 244] on button "1" at bounding box center [561, 243] width 22 height 22
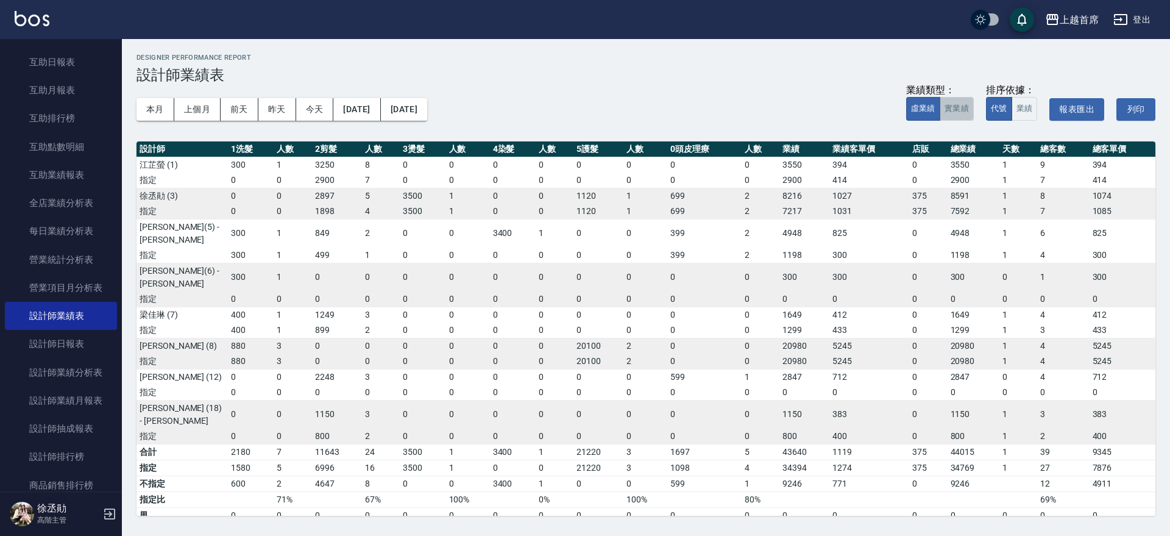
click at [954, 111] on button "實業績" at bounding box center [956, 109] width 34 height 24
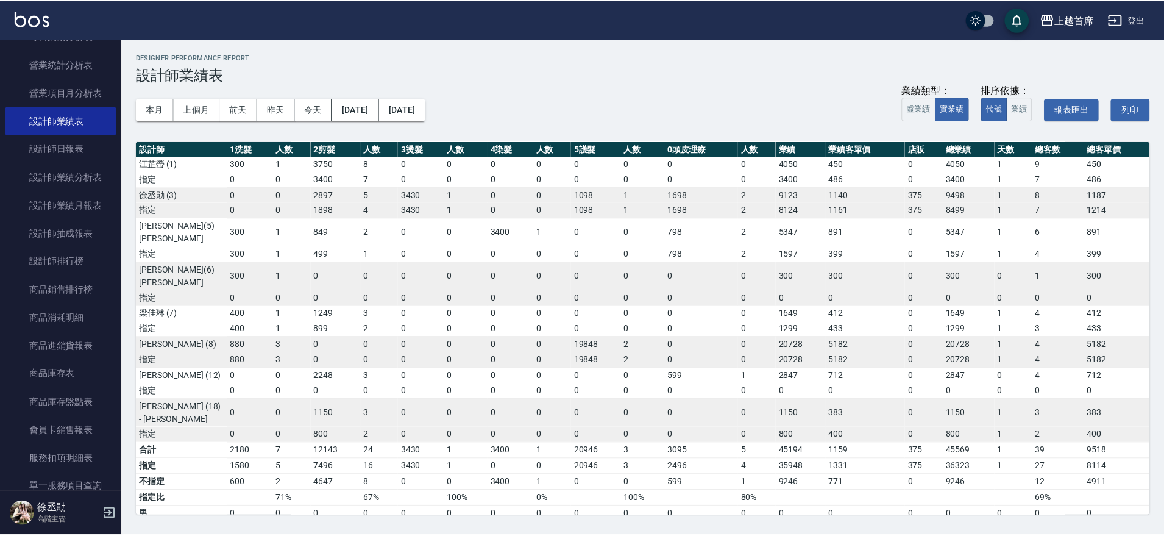
scroll to position [784, 0]
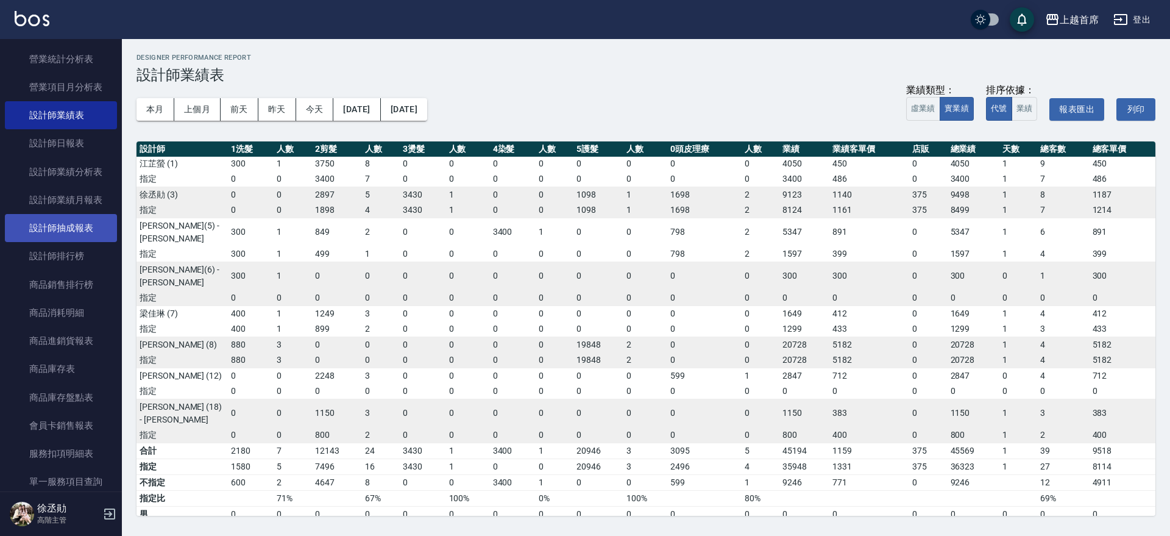
click at [66, 224] on link "設計師抽成報表" at bounding box center [61, 228] width 112 height 28
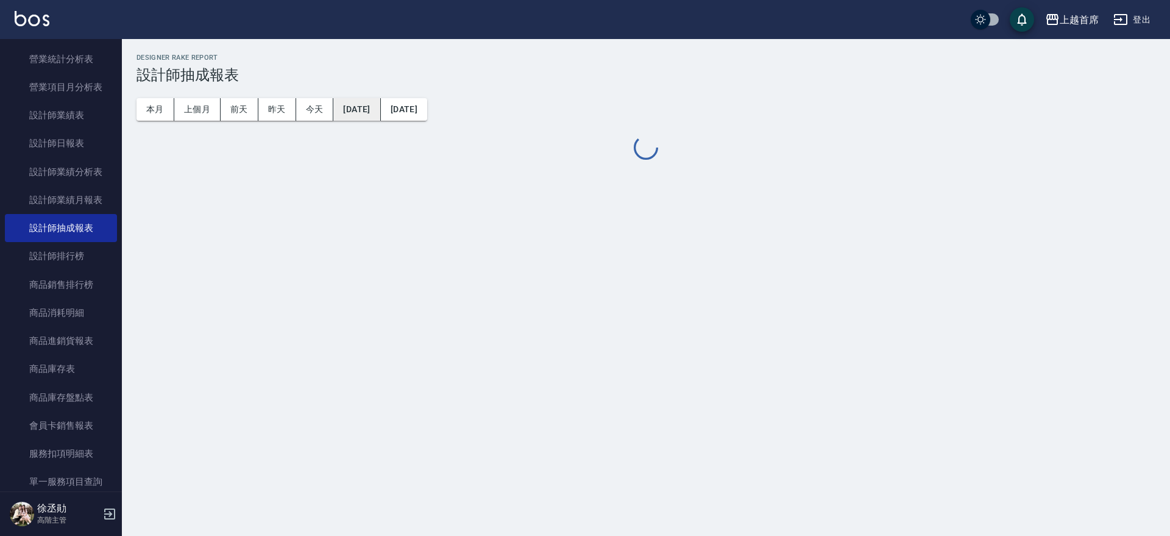
click at [369, 103] on button "[DATE]" at bounding box center [356, 109] width 47 height 23
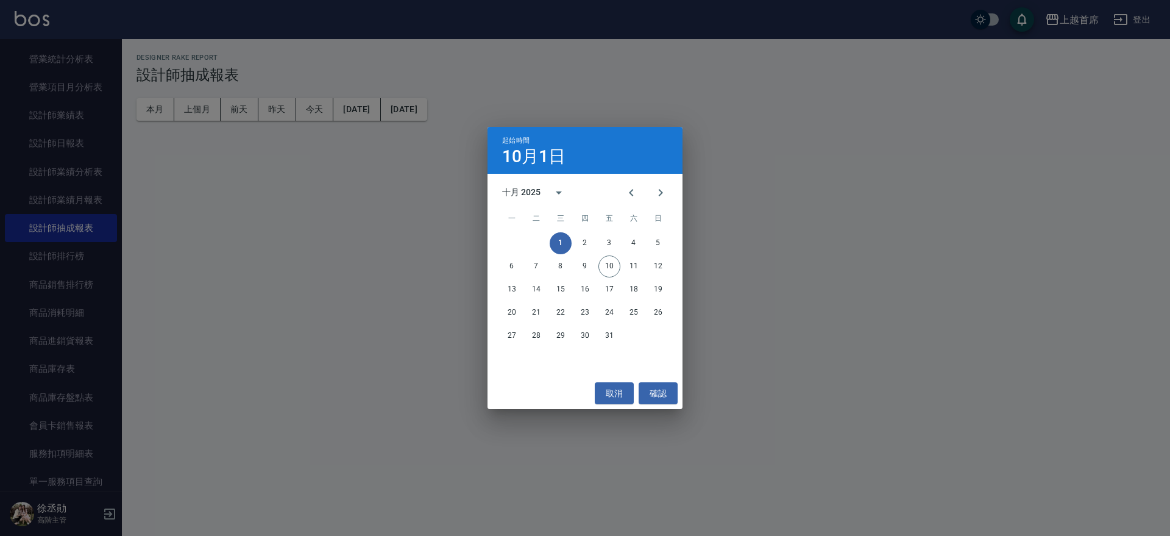
drag, startPoint x: 559, startPoint y: 237, endPoint x: 515, endPoint y: 205, distance: 54.1
click at [558, 237] on button "1" at bounding box center [561, 243] width 22 height 22
click at [453, 106] on div "起始時間 10月1日 十月 2025 一 二 三 四 五 六 日 1 2 3 4 5 6 7 8 9 10 11 12 13 14 15 16 17 18 1…" at bounding box center [585, 268] width 1170 height 536
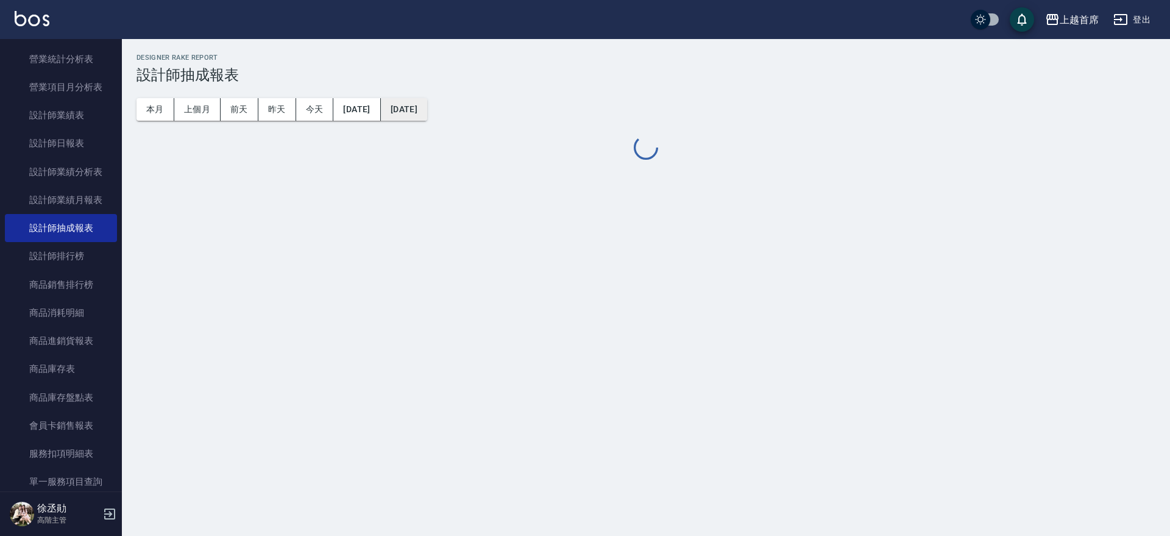
click at [427, 111] on button "[DATE]" at bounding box center [404, 109] width 46 height 23
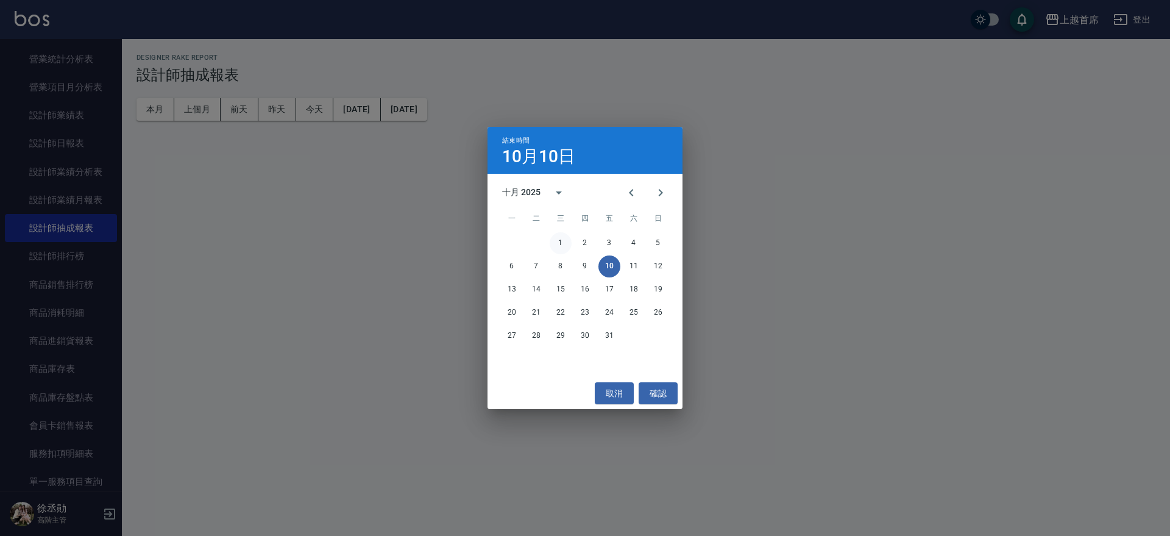
click at [560, 241] on button "1" at bounding box center [561, 243] width 22 height 22
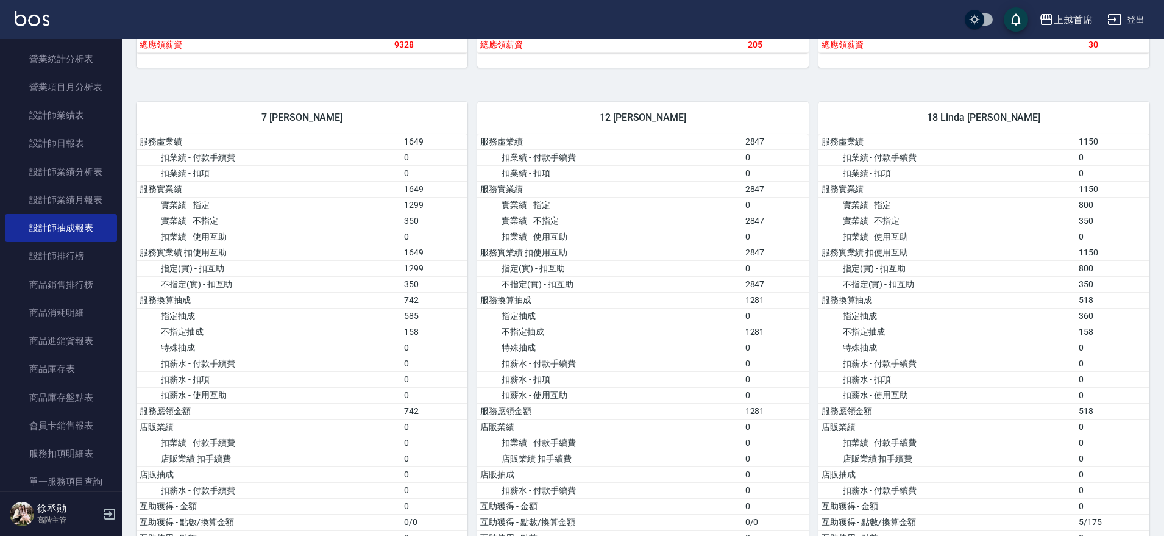
scroll to position [1211, 0]
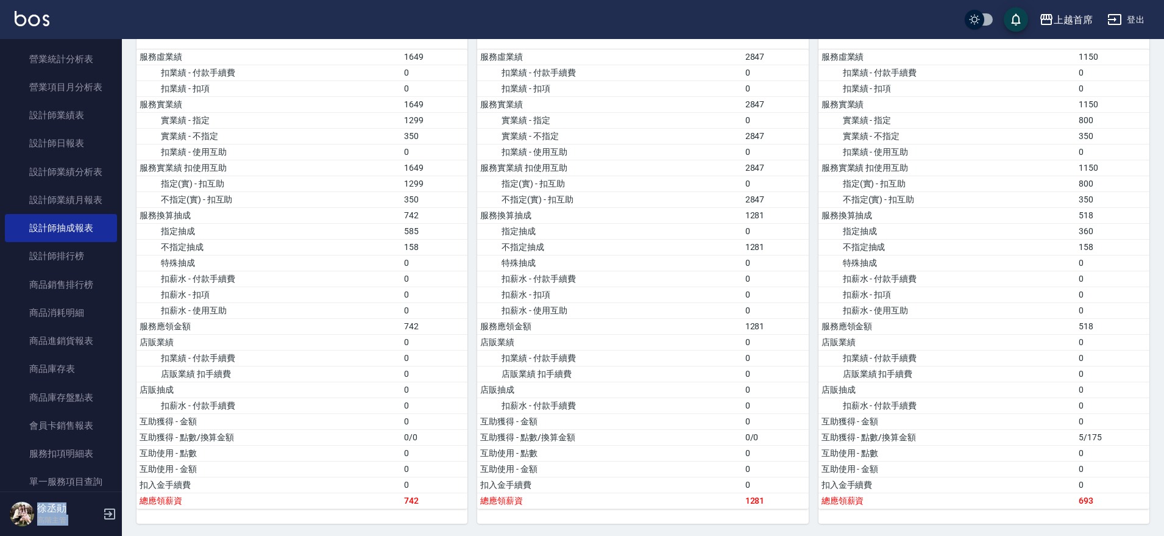
drag, startPoint x: 122, startPoint y: 270, endPoint x: 123, endPoint y: 244, distance: 25.6
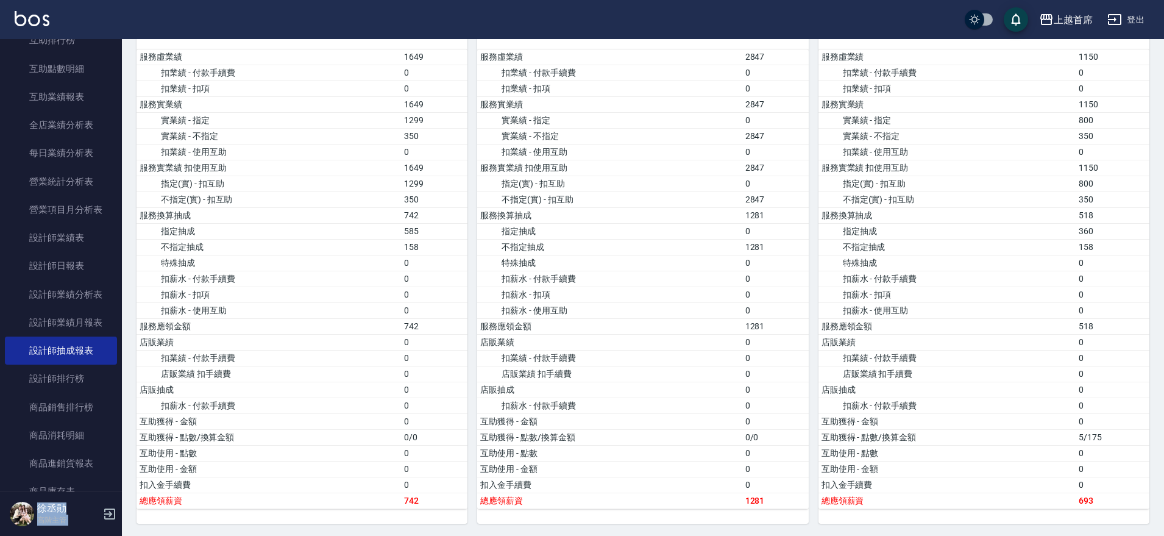
scroll to position [654, 0]
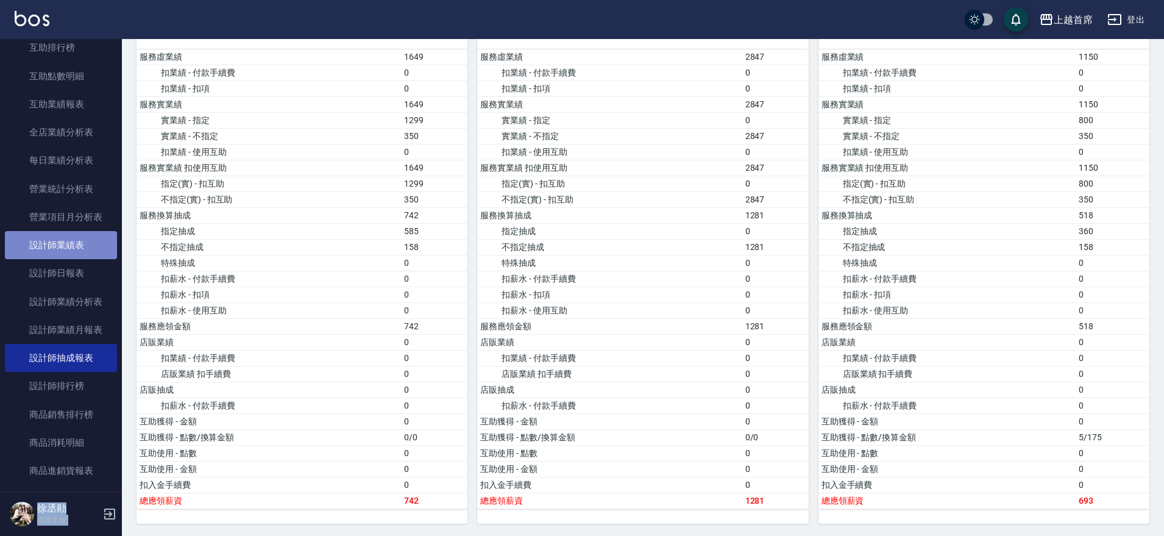
click at [80, 241] on link "設計師業績表" at bounding box center [61, 245] width 112 height 28
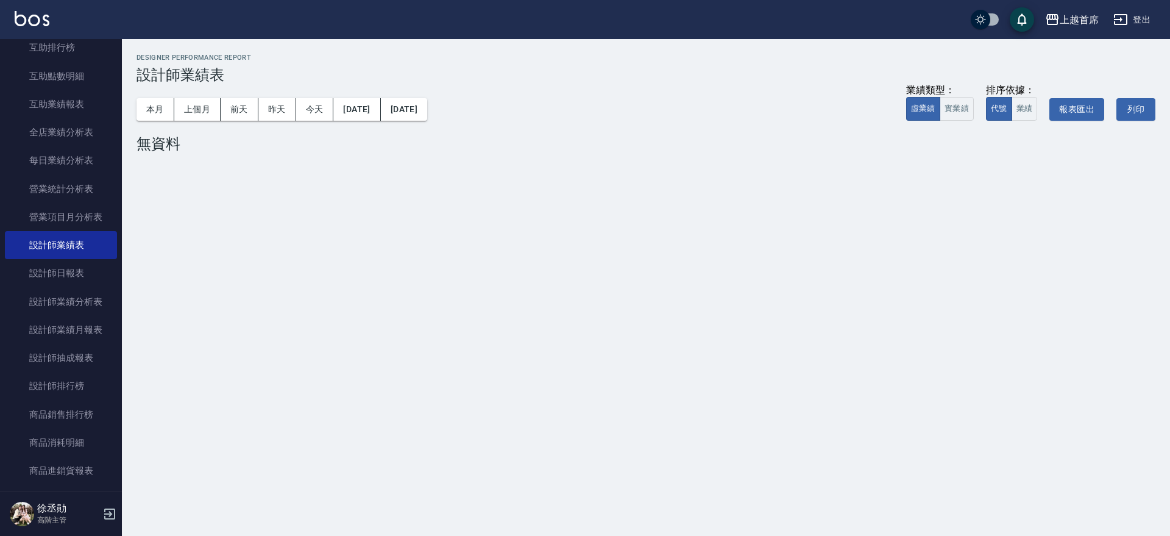
drag, startPoint x: 122, startPoint y: 228, endPoint x: 132, endPoint y: 208, distance: 22.1
click at [132, 208] on div "上越首席 2025-10 設計師業績表 列印時間： [DATE][PHONE_NUMBER]:59 Designer Performance Report 設…" at bounding box center [585, 268] width 1170 height 536
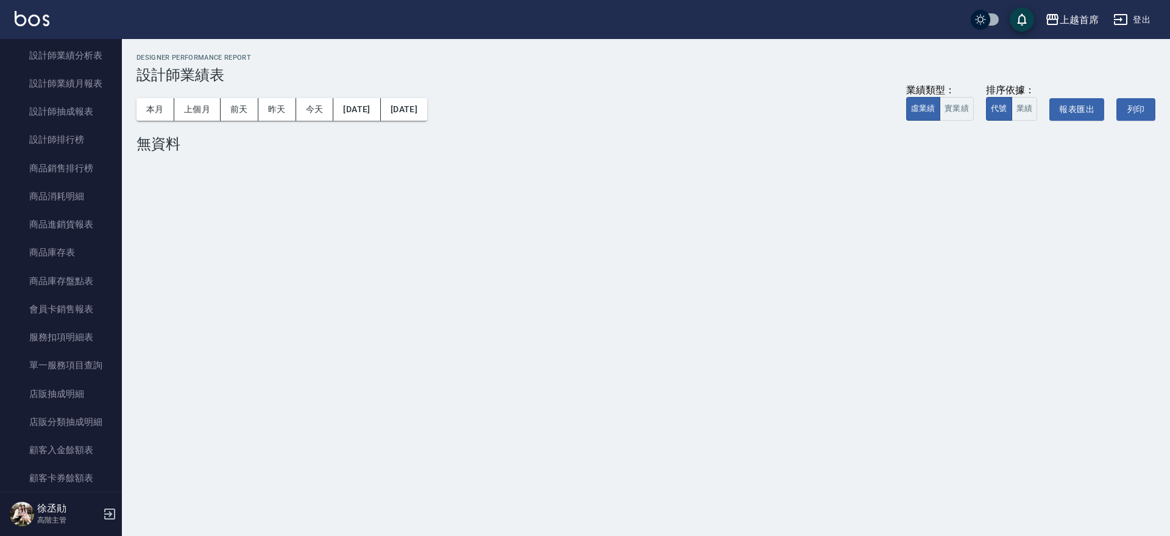
scroll to position [947, 0]
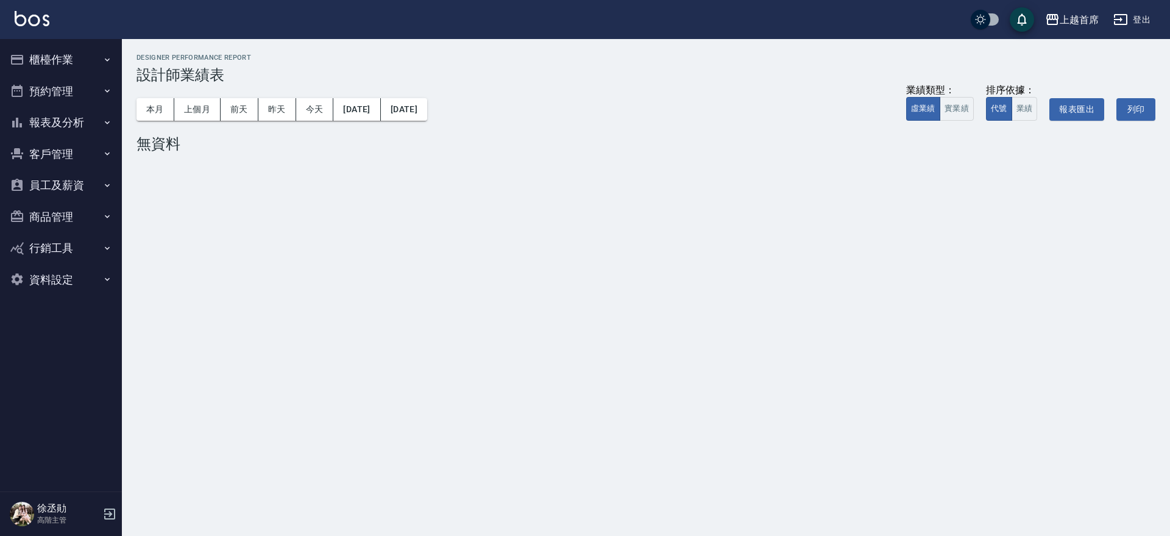
click at [54, 126] on button "報表及分析" at bounding box center [61, 123] width 112 height 32
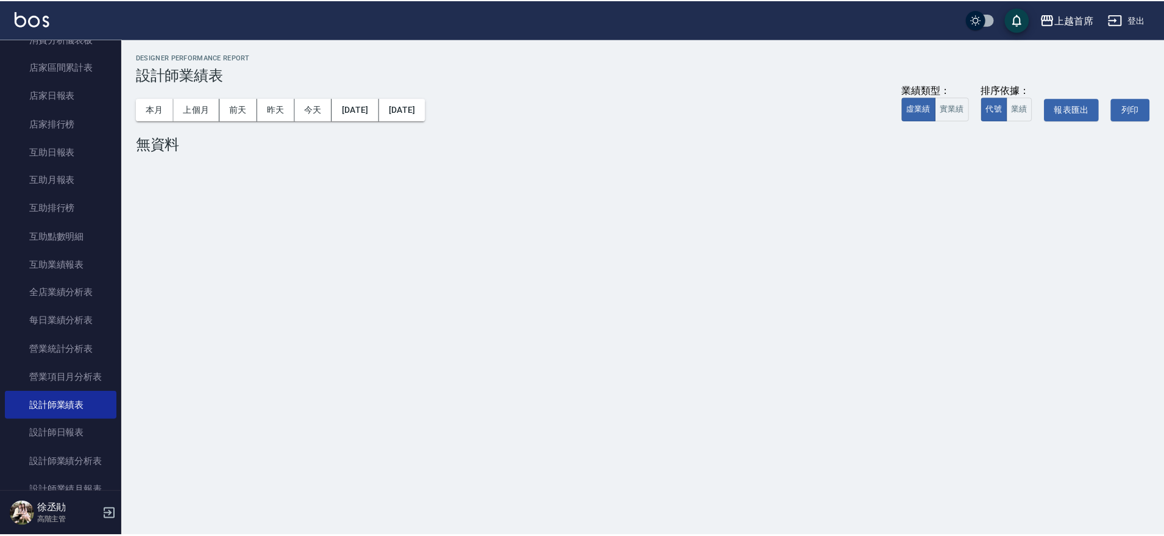
scroll to position [150, 0]
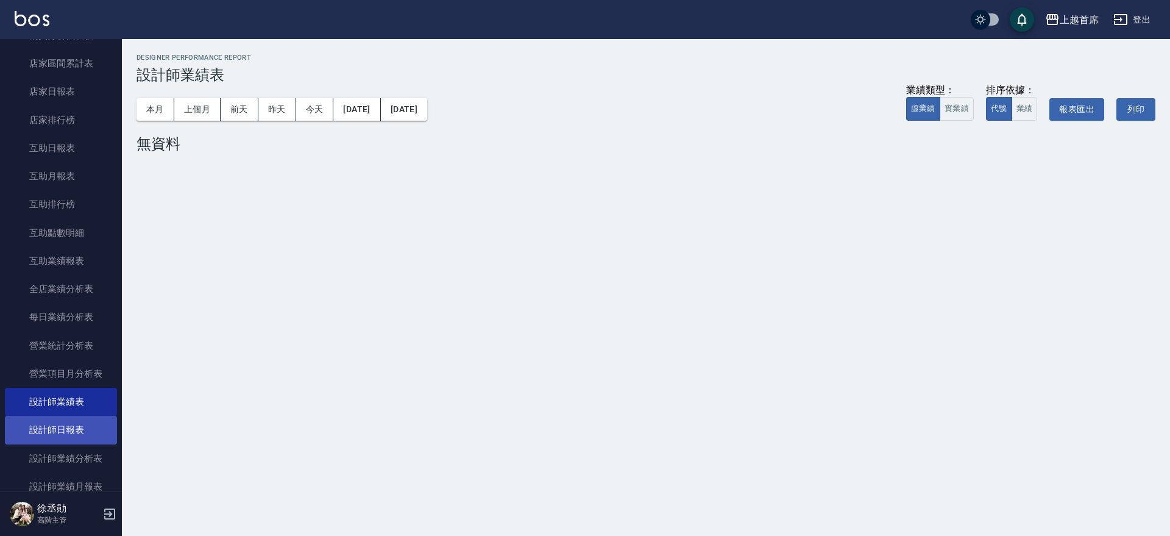
click at [66, 433] on link "設計師日報表" at bounding box center [61, 430] width 112 height 28
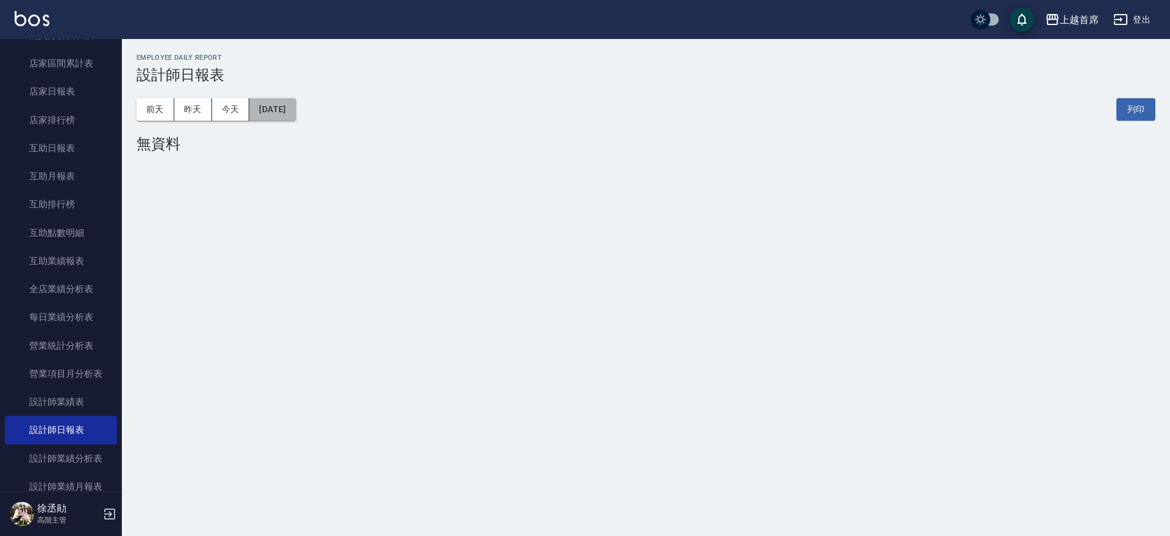
click at [267, 111] on button "[DATE]" at bounding box center [272, 109] width 46 height 23
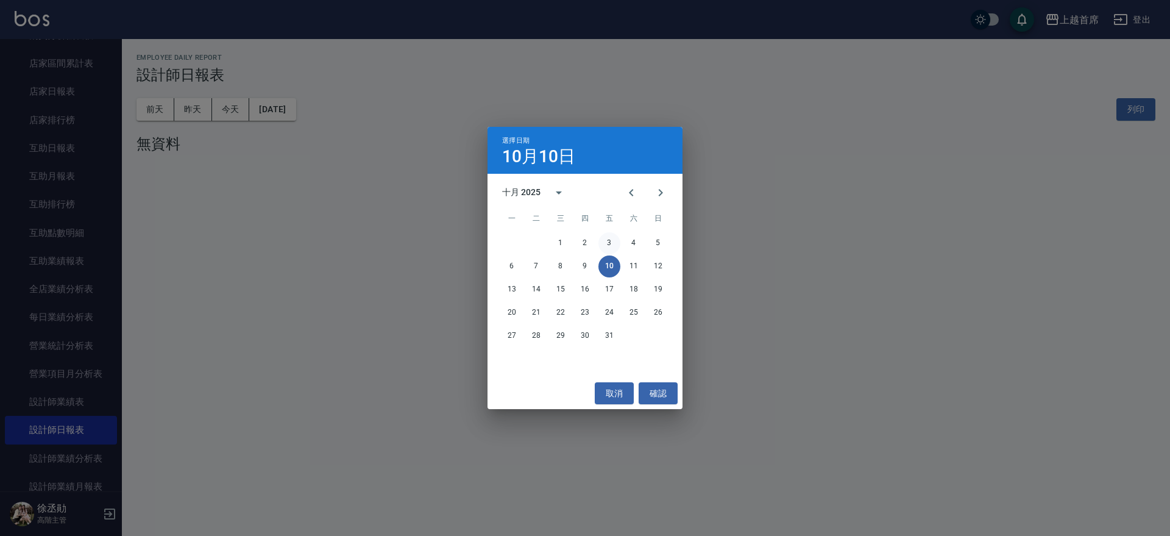
click at [608, 240] on button "3" at bounding box center [609, 243] width 22 height 22
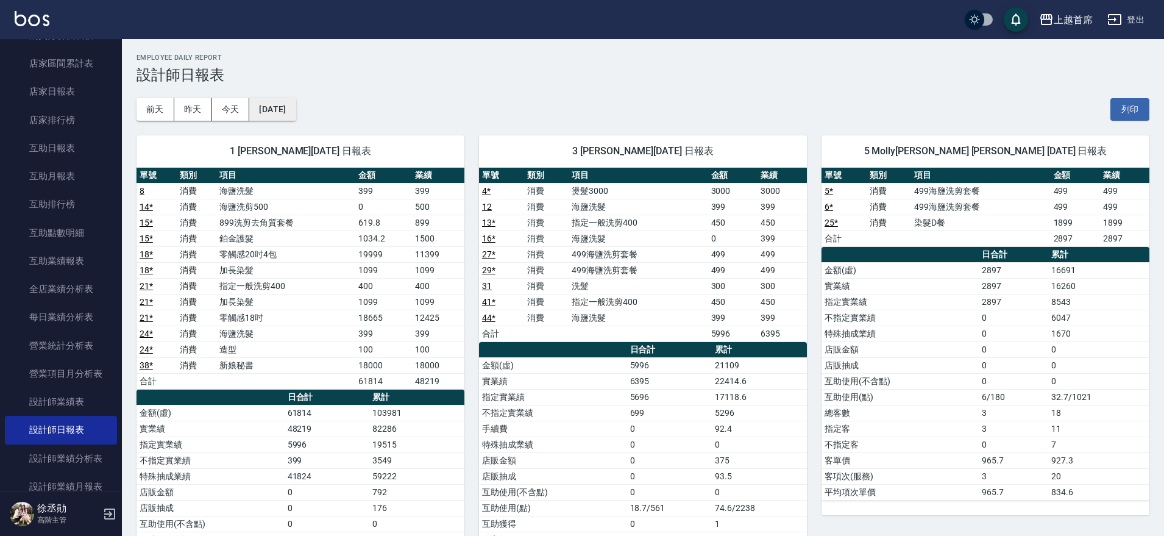
click at [295, 113] on button "[DATE]" at bounding box center [272, 109] width 46 height 23
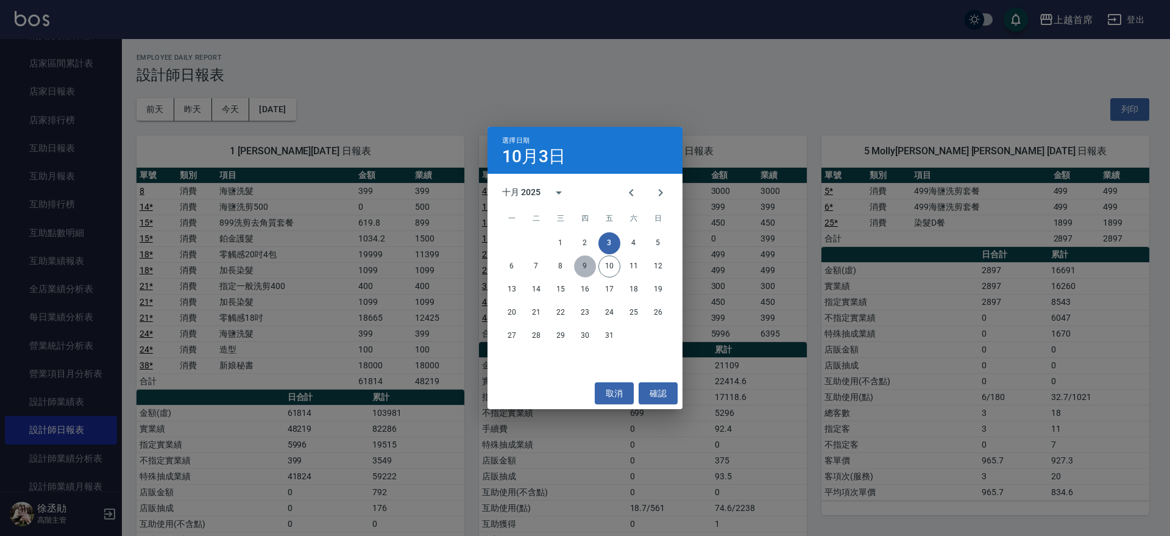
click at [589, 266] on button "9" at bounding box center [585, 266] width 22 height 22
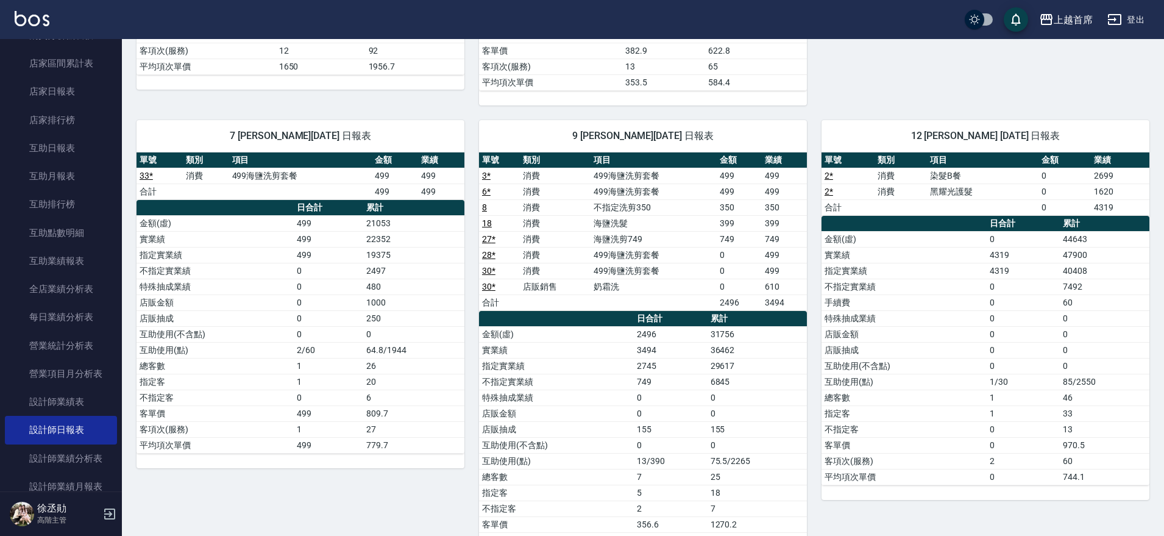
scroll to position [601, 0]
